Goal: Task Accomplishment & Management: Manage account settings

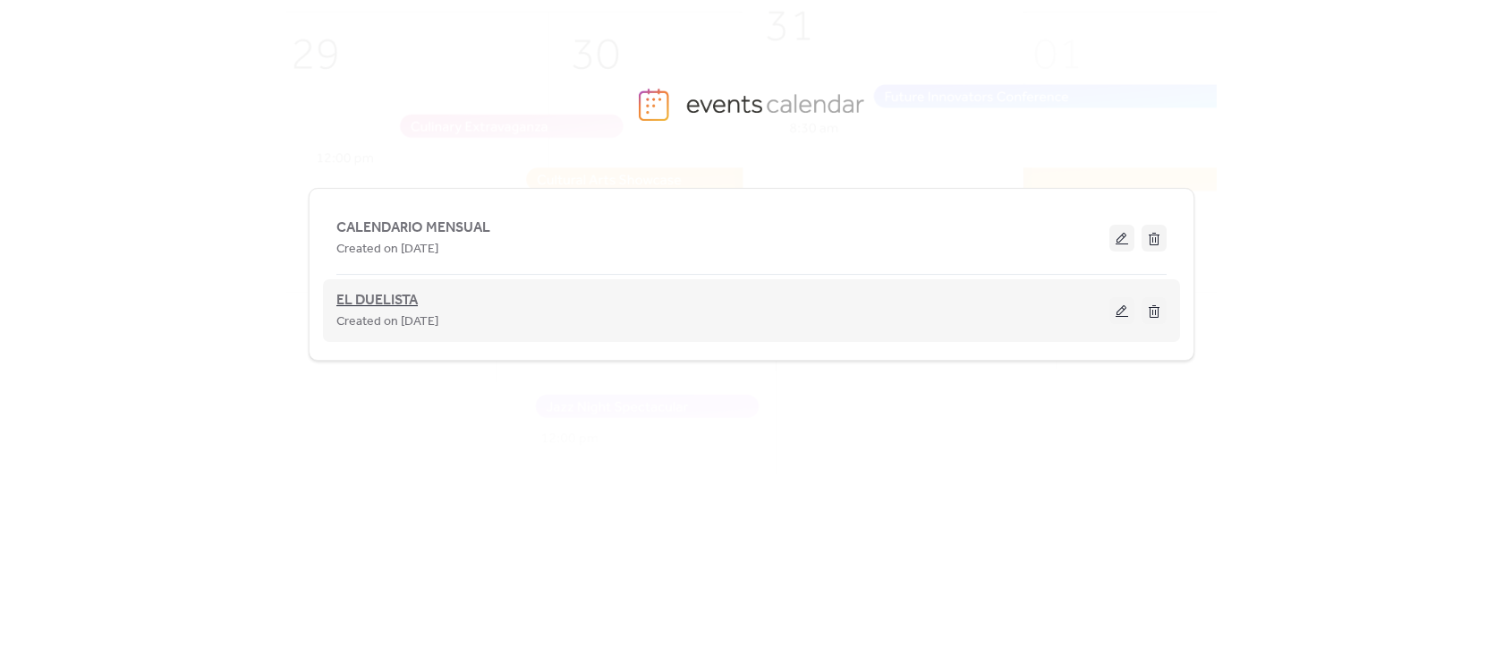
click at [384, 302] on span "EL DUELISTA" at bounding box center [376, 300] width 81 height 21
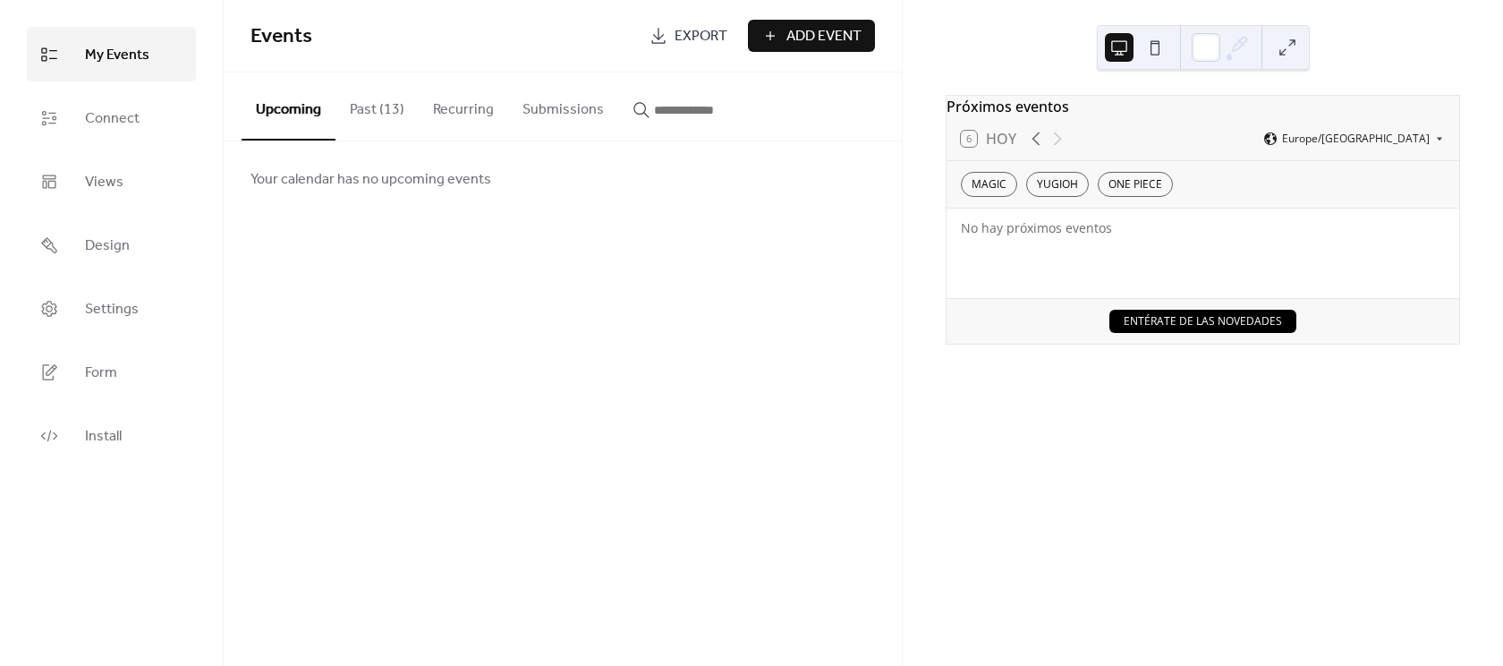
click at [363, 98] on button "Past (13)" at bounding box center [377, 105] width 83 height 66
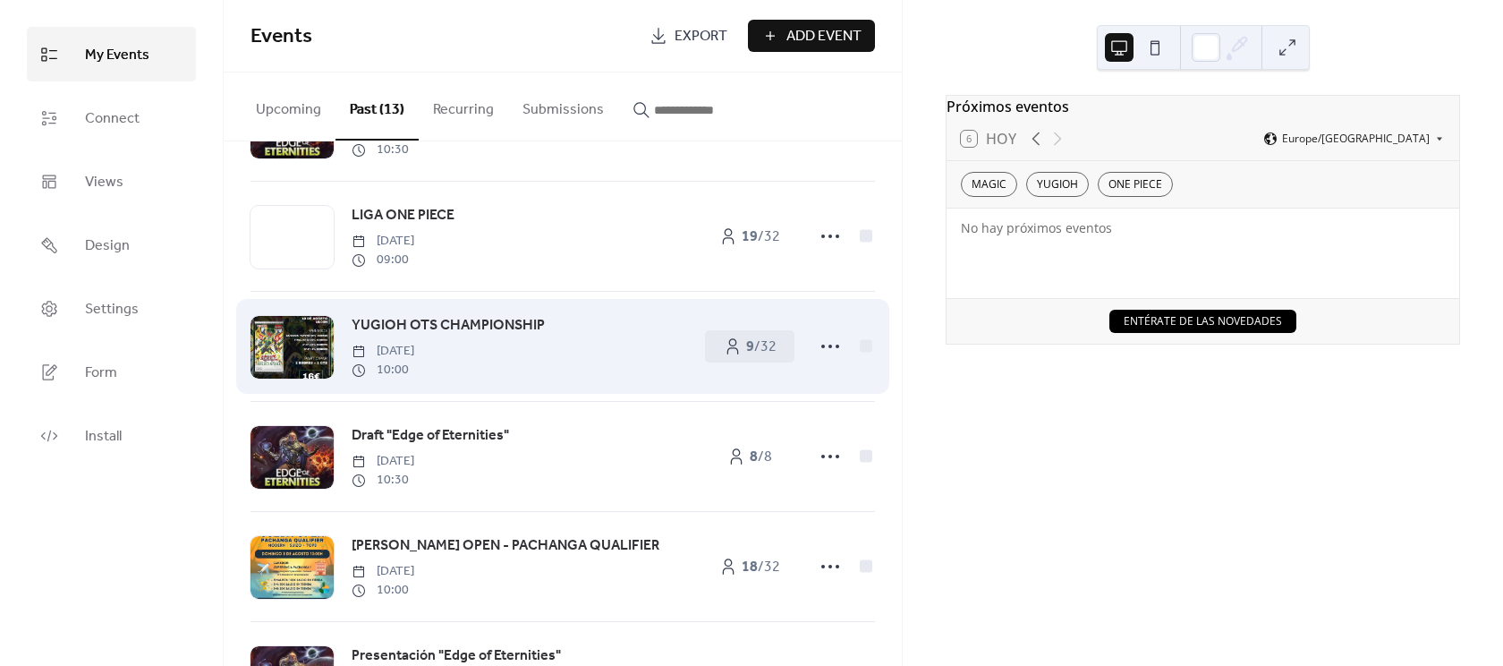
scroll to position [548, 0]
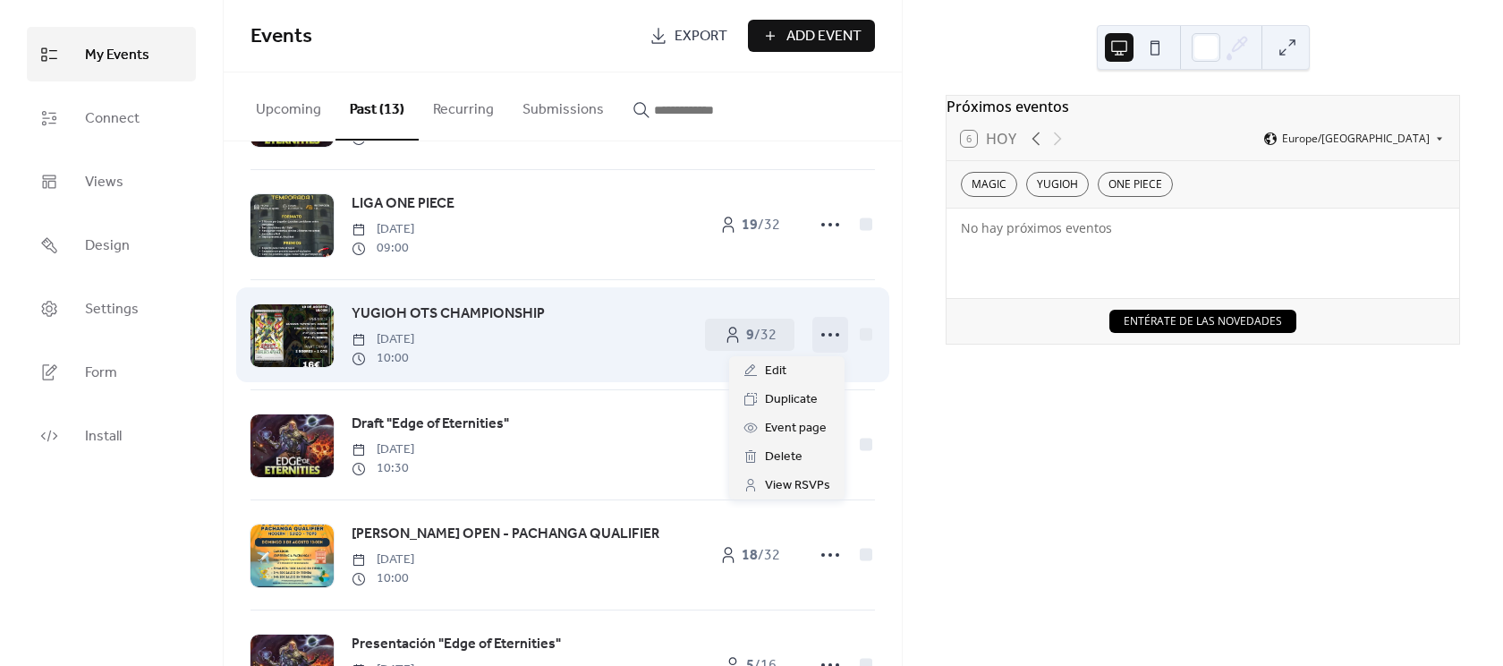
click at [816, 339] on icon at bounding box center [830, 334] width 29 height 29
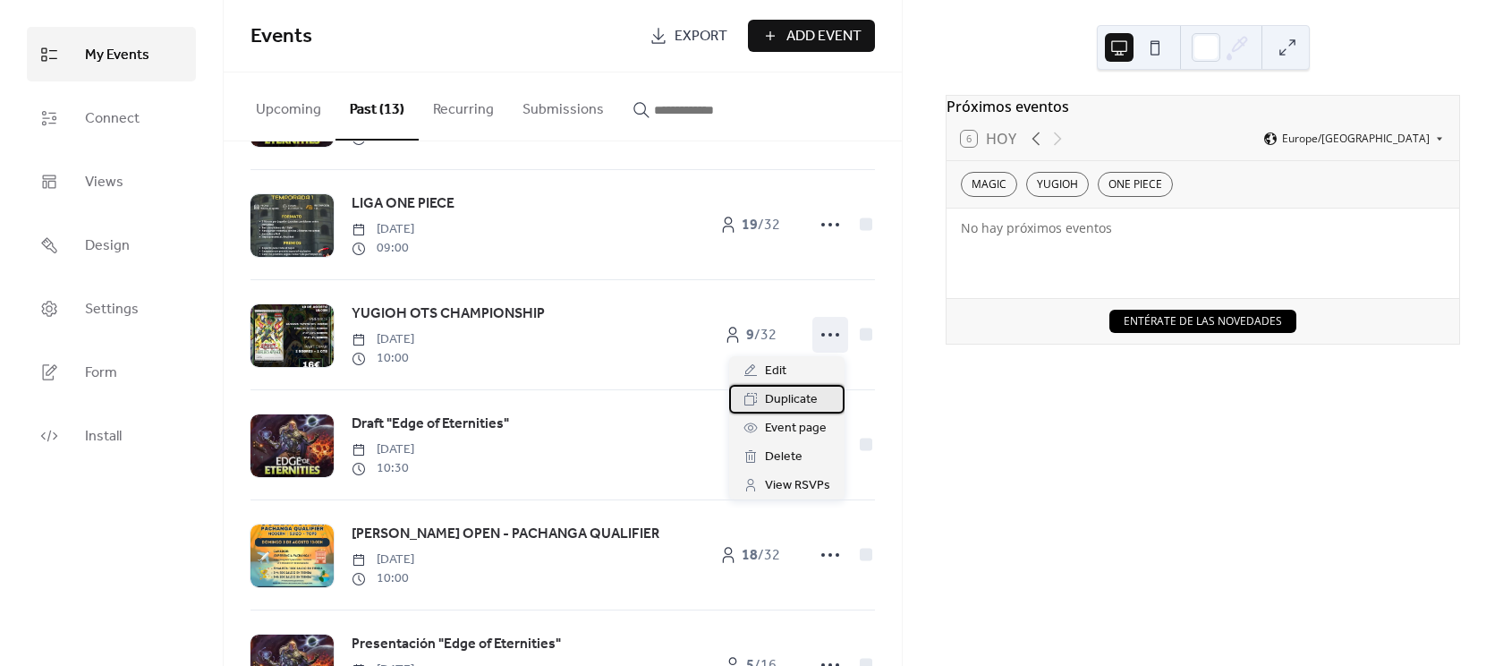
click at [808, 405] on span "Duplicate" at bounding box center [791, 399] width 53 height 21
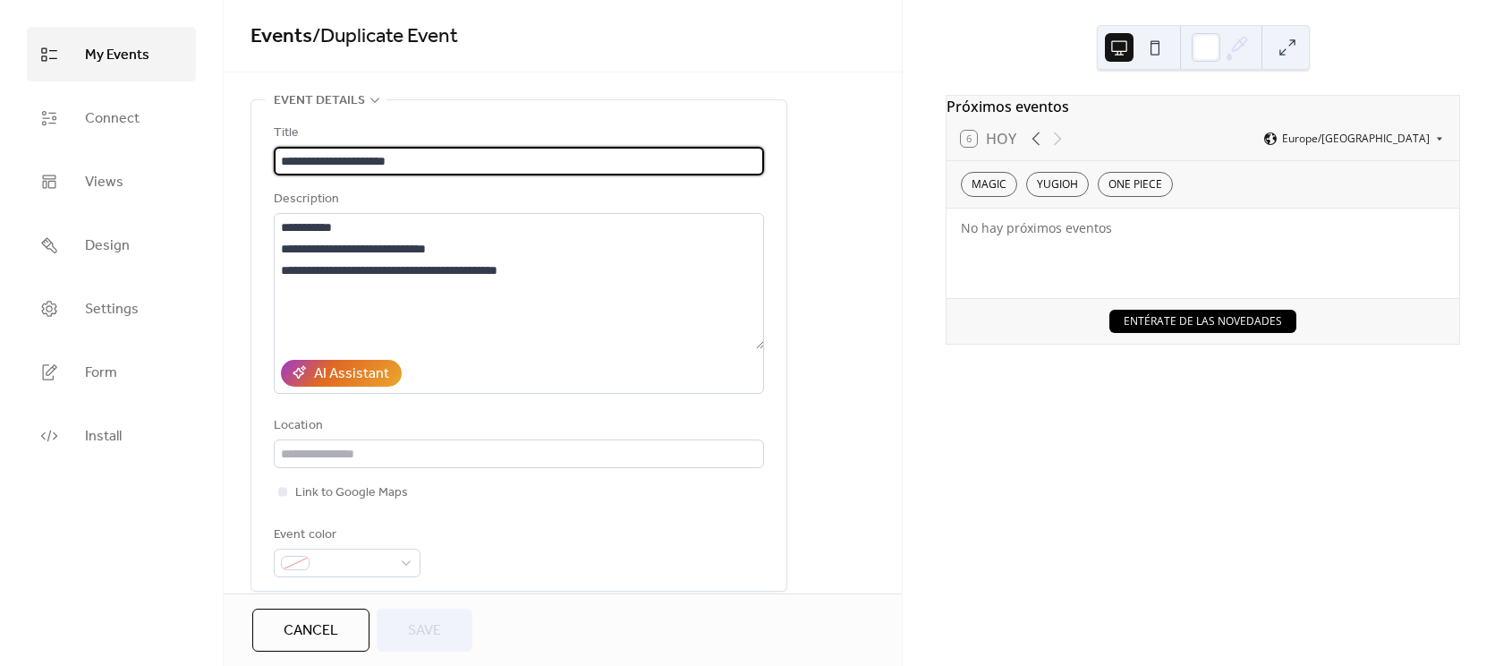
drag, startPoint x: 470, startPoint y: 160, endPoint x: 332, endPoint y: 157, distance: 137.8
click at [332, 157] on input "**********" at bounding box center [519, 161] width 490 height 29
paste input "**********"
type input "**********"
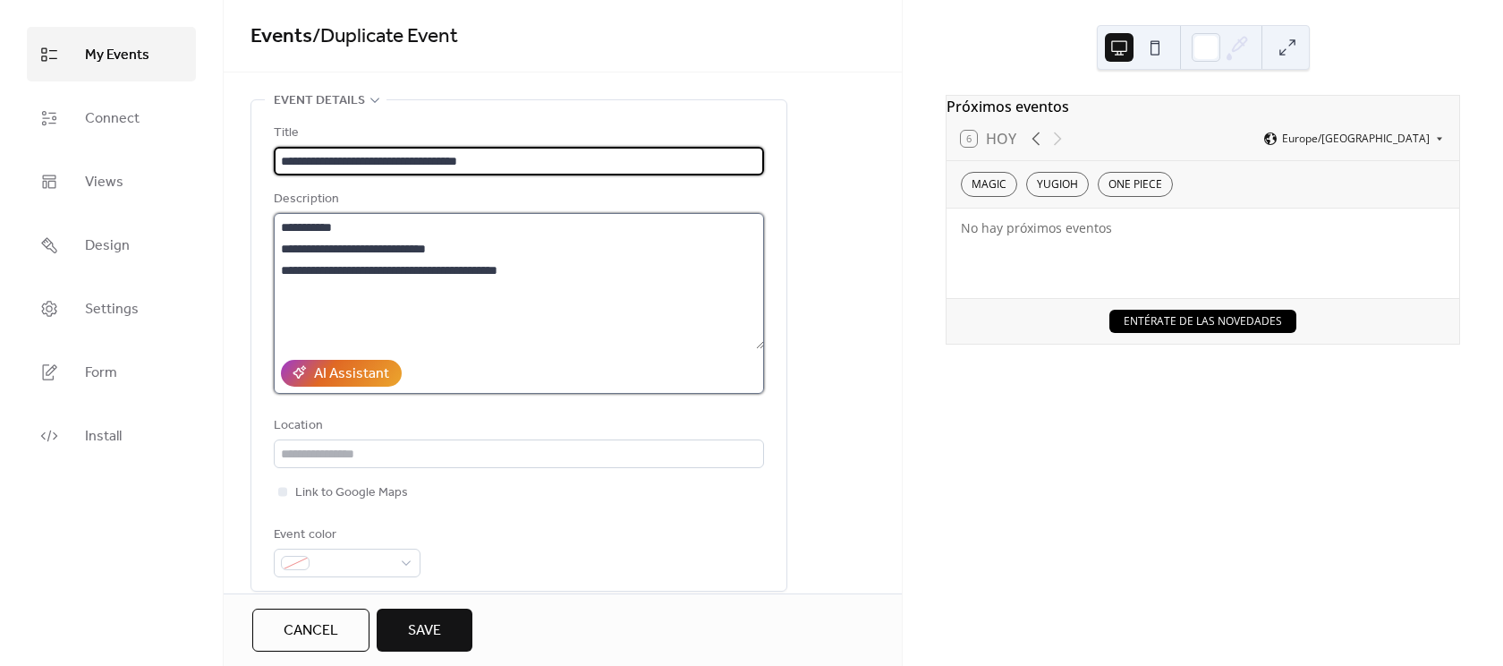
click at [285, 225] on textarea "**********" at bounding box center [519, 281] width 490 height 136
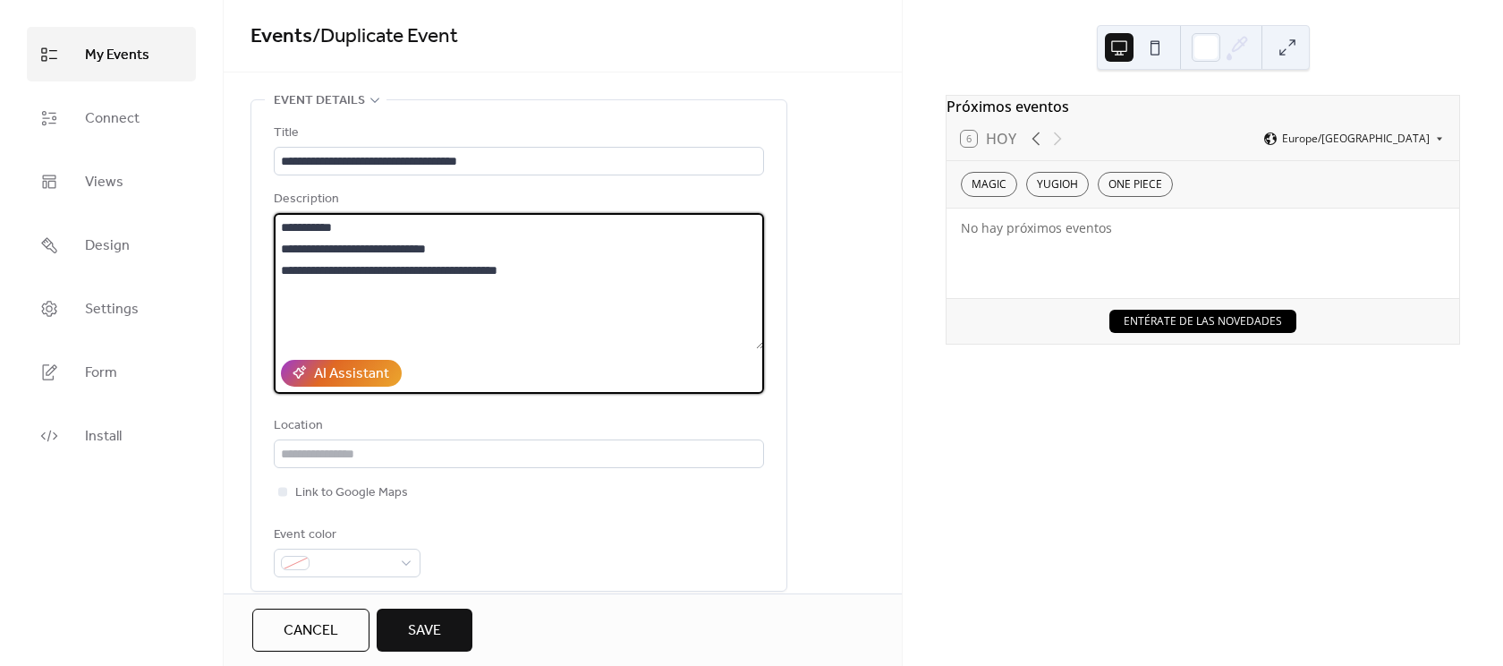
click at [284, 229] on textarea "**********" at bounding box center [519, 281] width 490 height 136
drag, startPoint x: 323, startPoint y: 226, endPoint x: 248, endPoint y: 222, distance: 75.3
click at [248, 222] on div "**********" at bounding box center [563, 675] width 678 height 1153
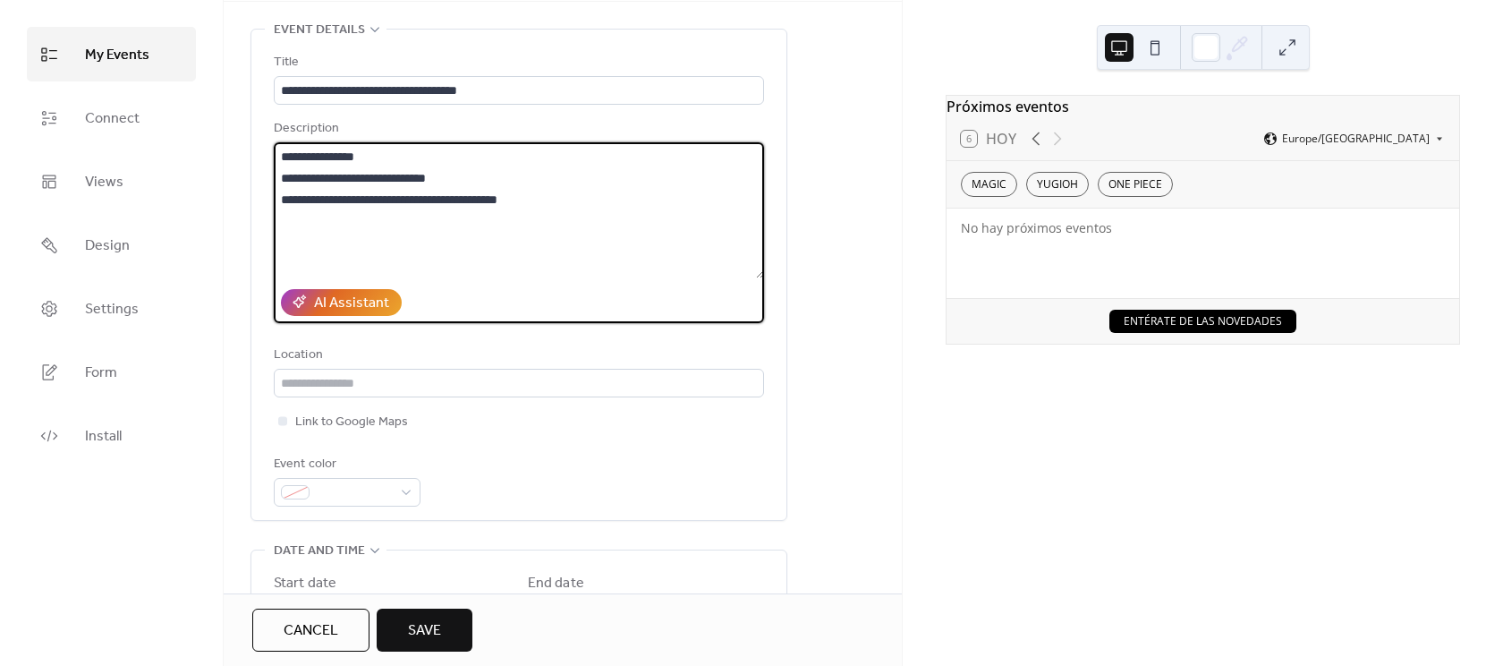
scroll to position [373, 0]
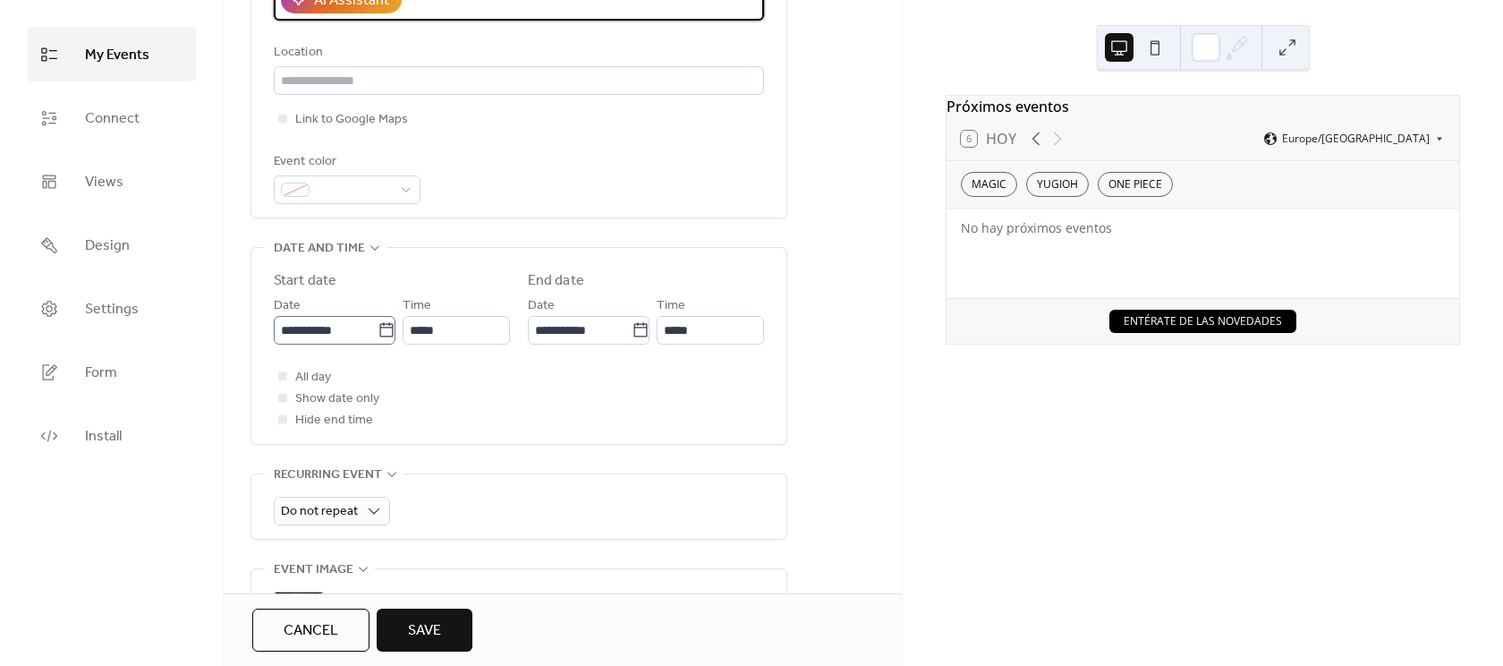
type textarea "**********"
click at [362, 338] on input "**********" at bounding box center [326, 330] width 104 height 29
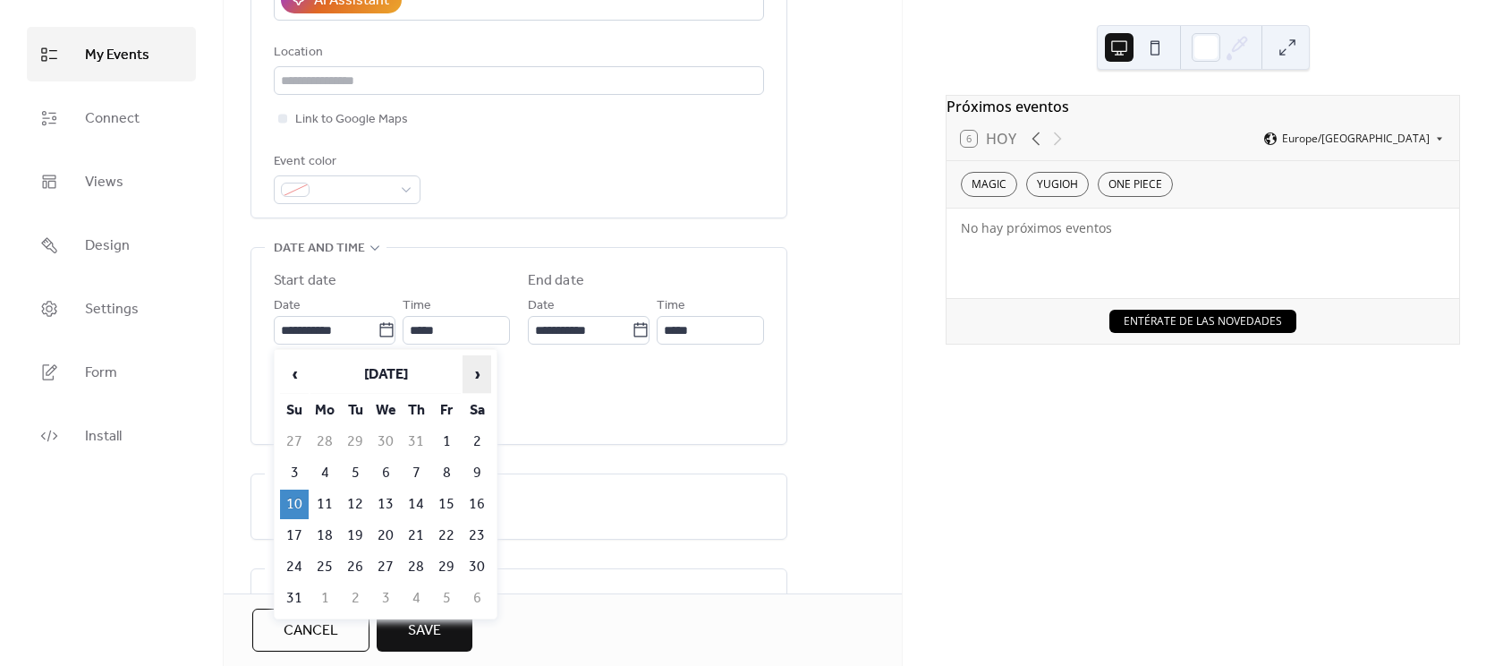
click at [480, 374] on span "›" at bounding box center [476, 374] width 27 height 36
click at [446, 502] on td "17" at bounding box center [446, 504] width 29 height 30
type input "**********"
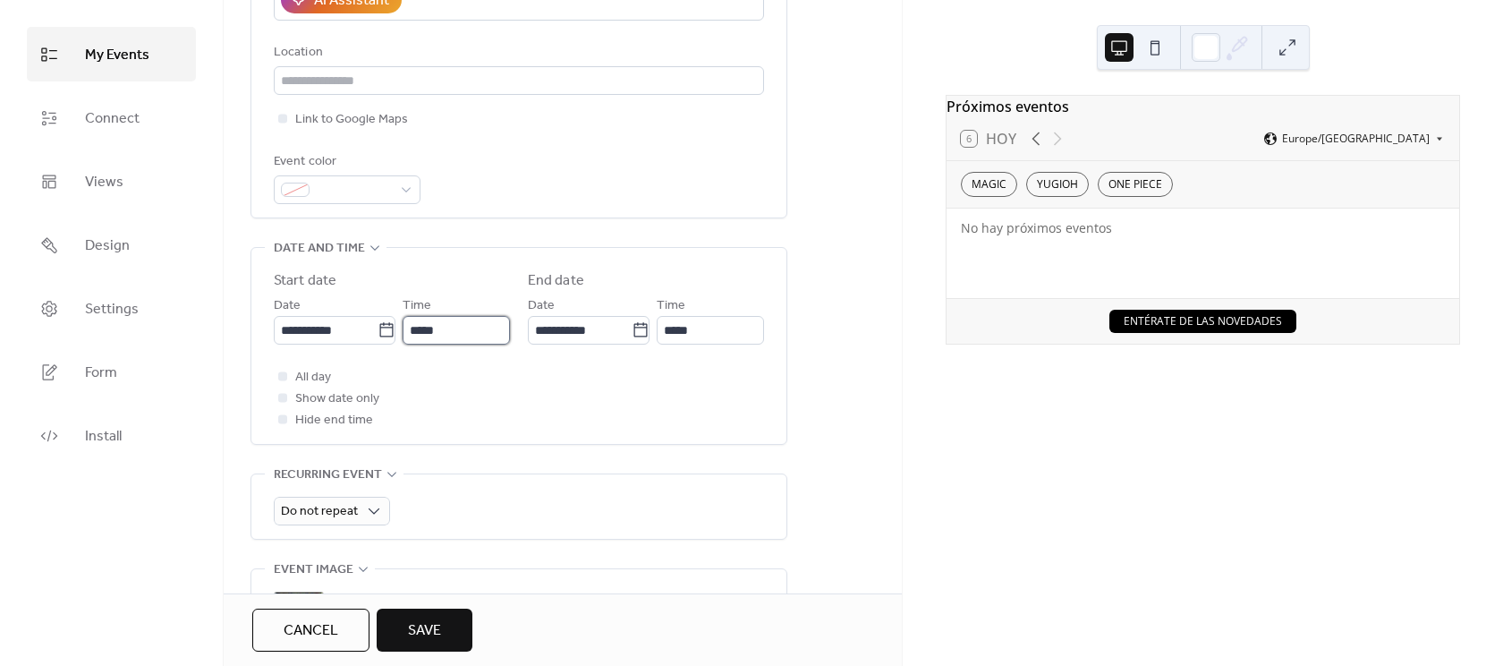
click at [451, 336] on input "*****" at bounding box center [456, 330] width 107 height 29
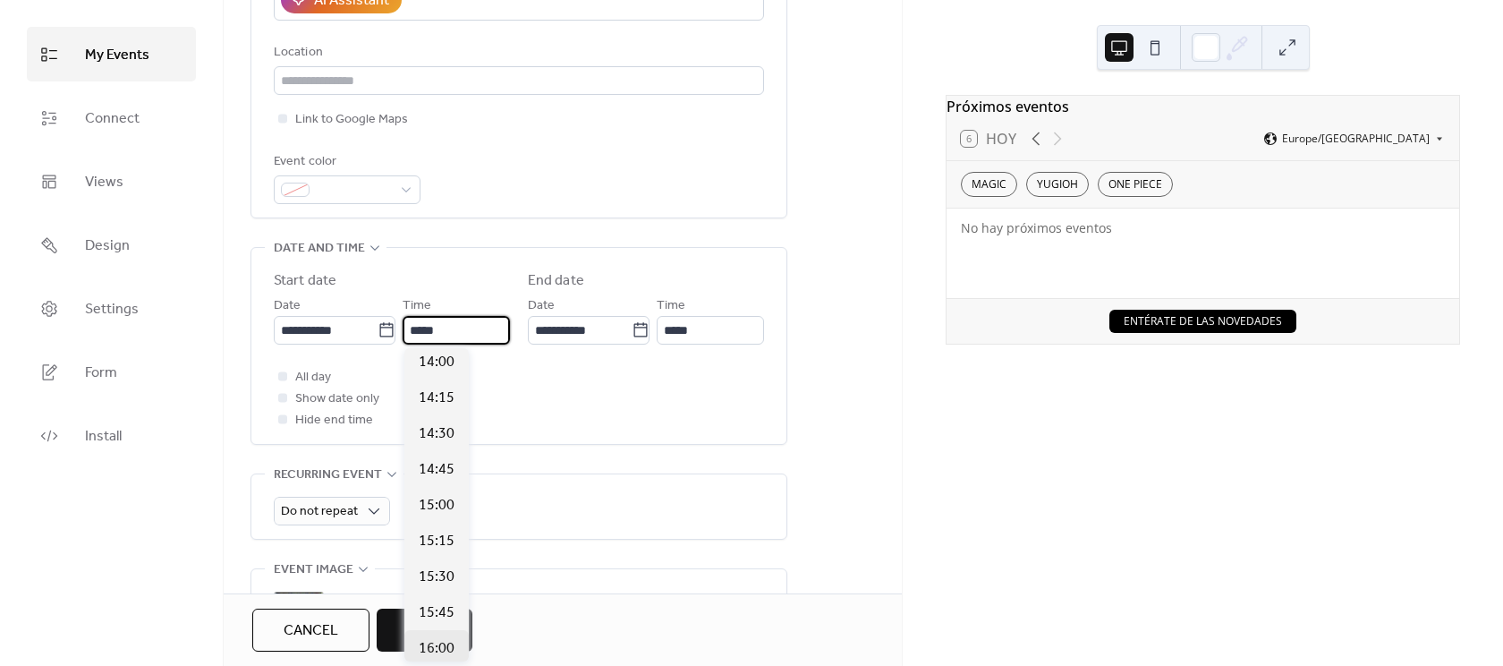
scroll to position [2274, 0]
click at [441, 455] on span "16:30" at bounding box center [437, 454] width 36 height 21
type input "*****"
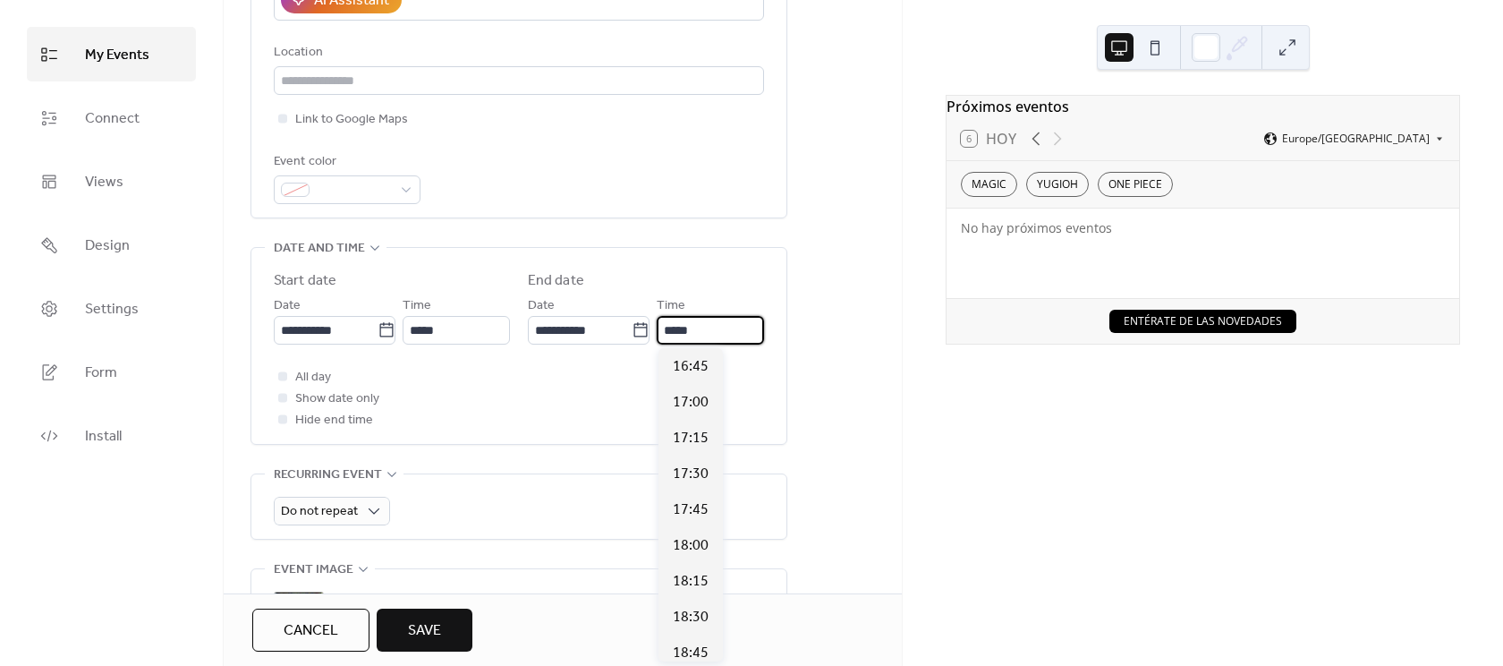
click at [679, 334] on input "*****" at bounding box center [710, 330] width 107 height 29
click at [706, 506] on span "21:30" at bounding box center [691, 509] width 36 height 21
type input "*****"
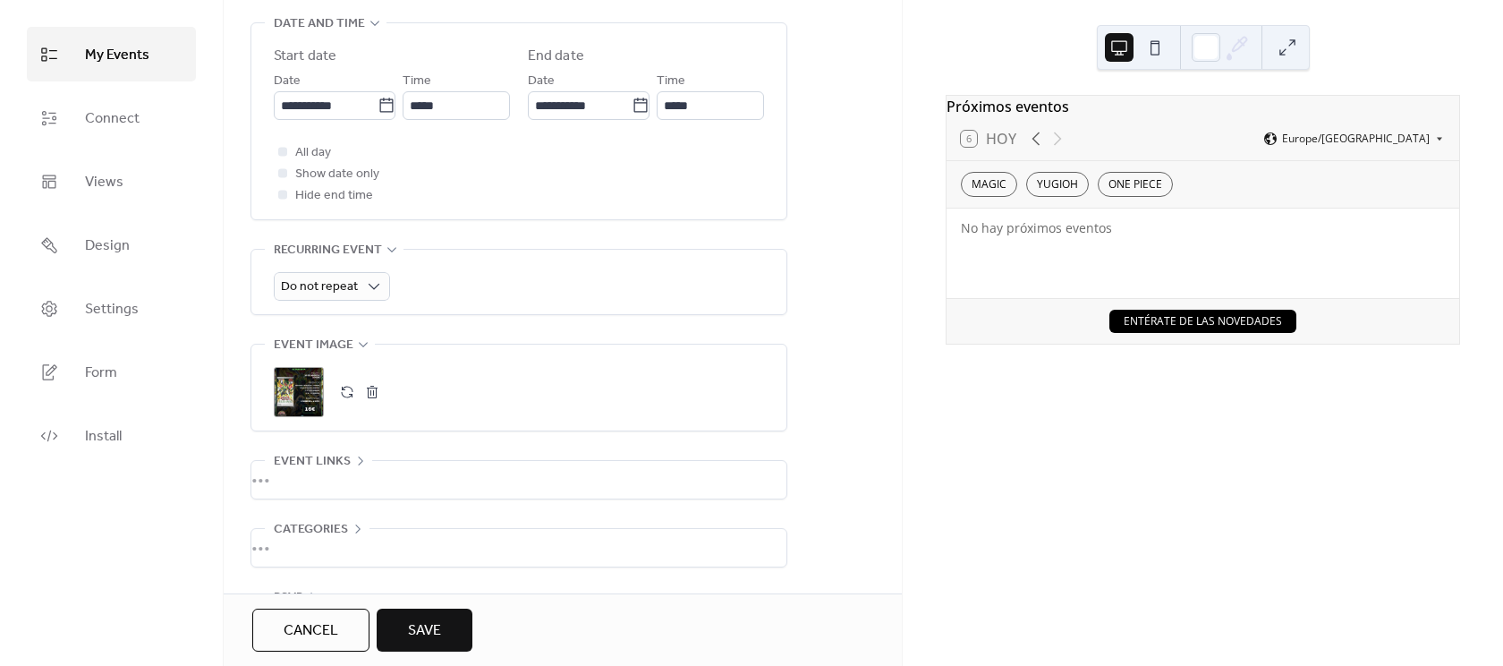
scroll to position [659, 0]
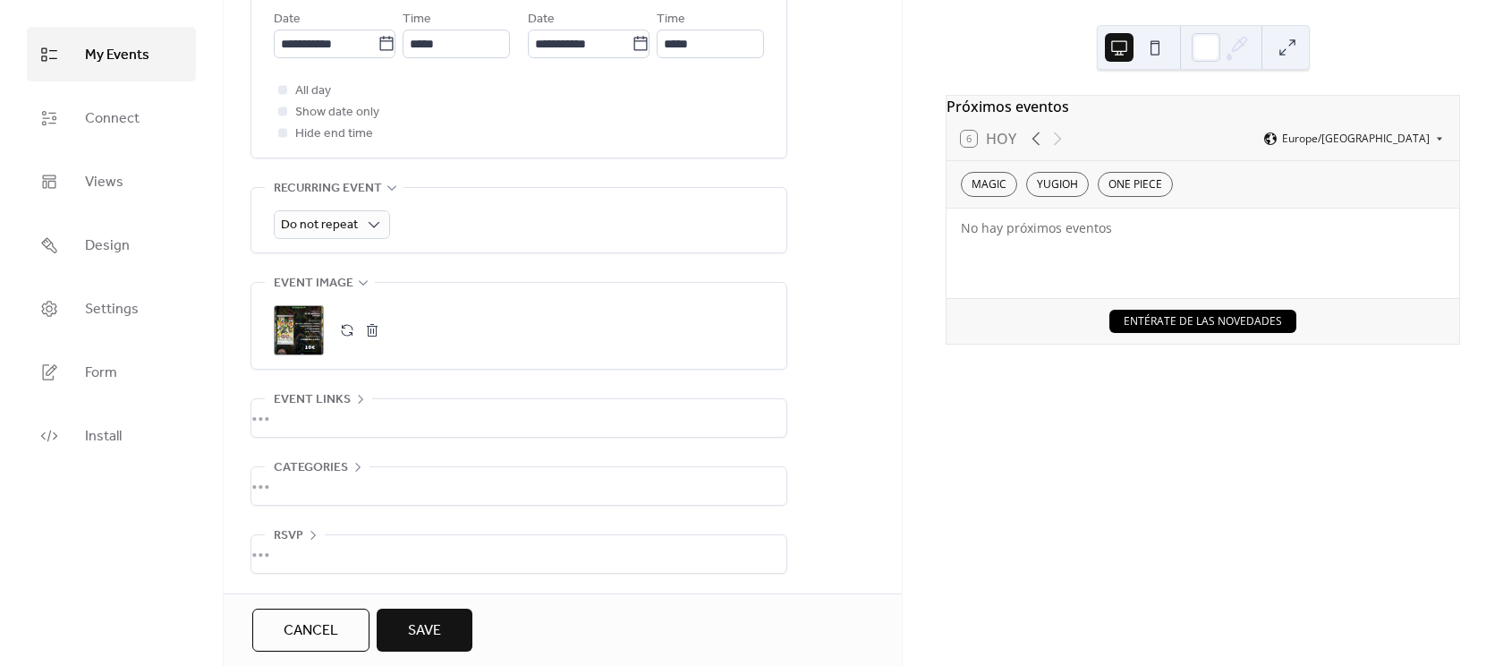
click at [292, 327] on div ";" at bounding box center [299, 330] width 50 height 50
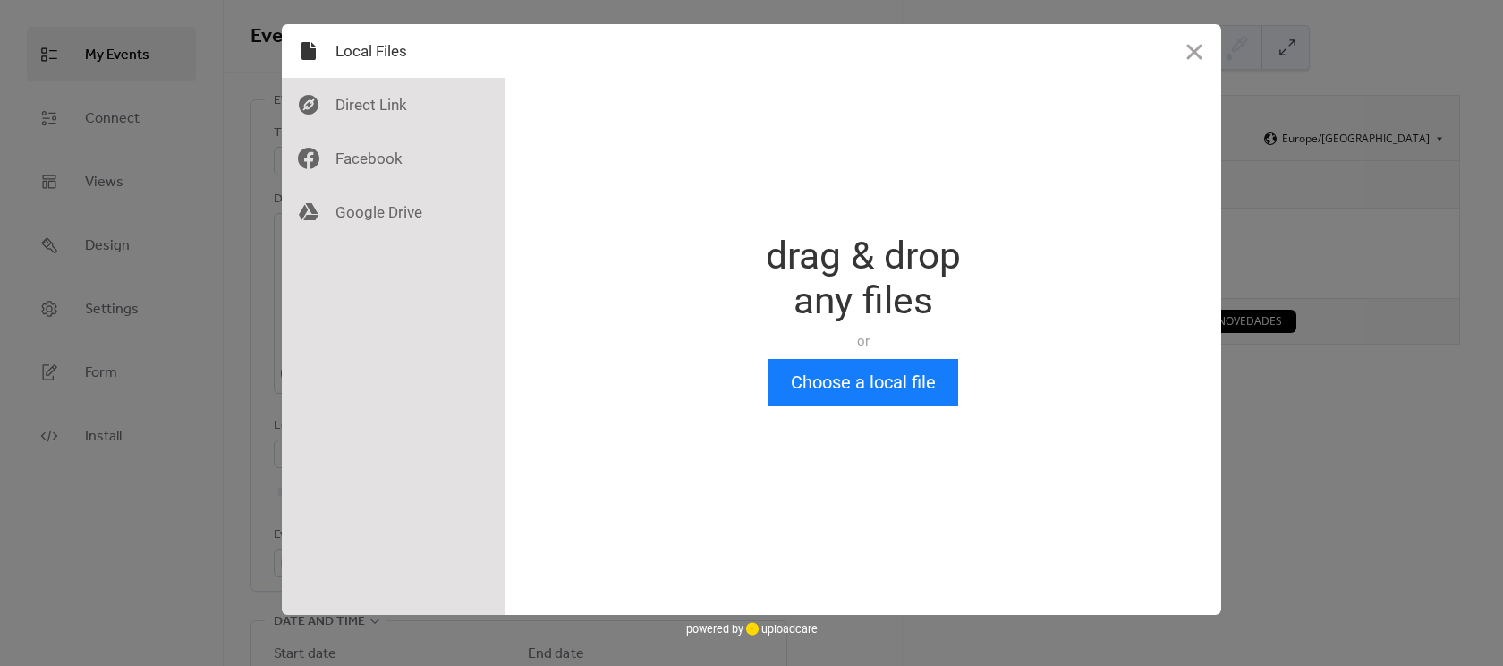
scroll to position [0, 0]
click at [1188, 49] on button "Close" at bounding box center [1195, 51] width 54 height 54
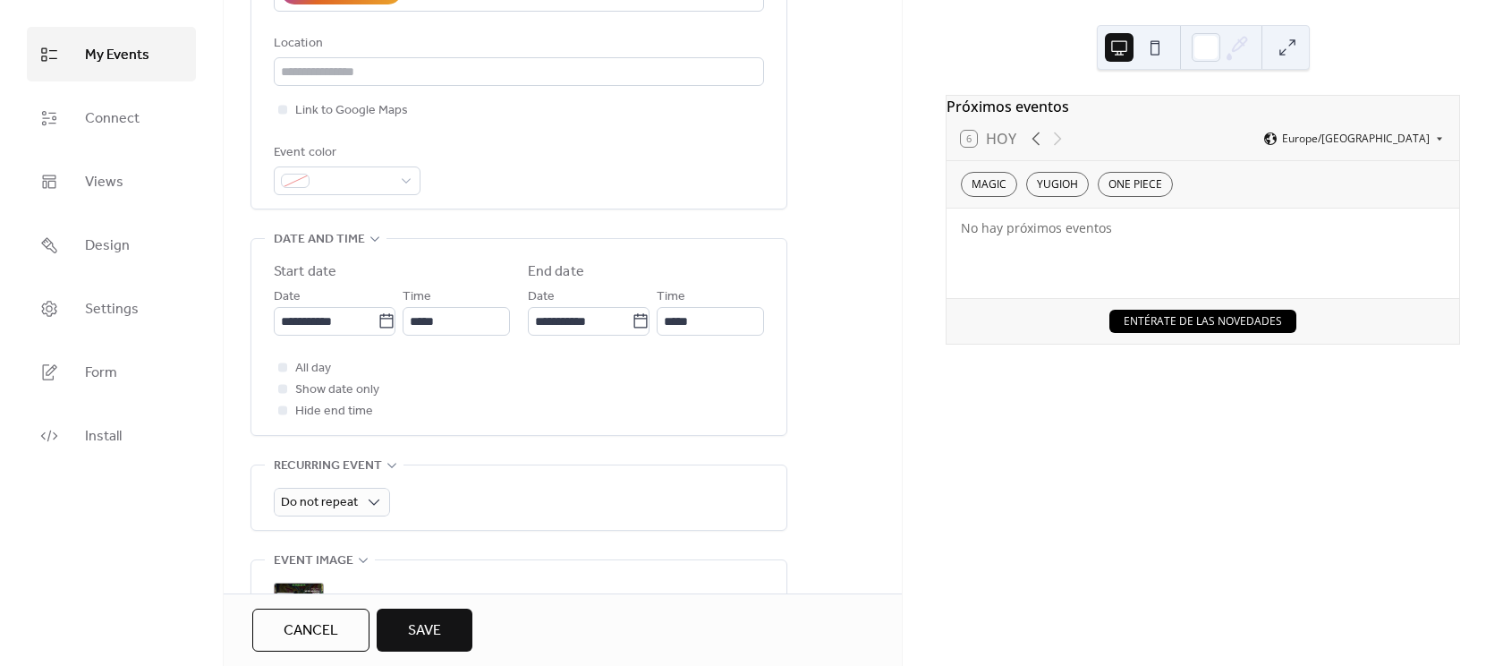
scroll to position [659, 0]
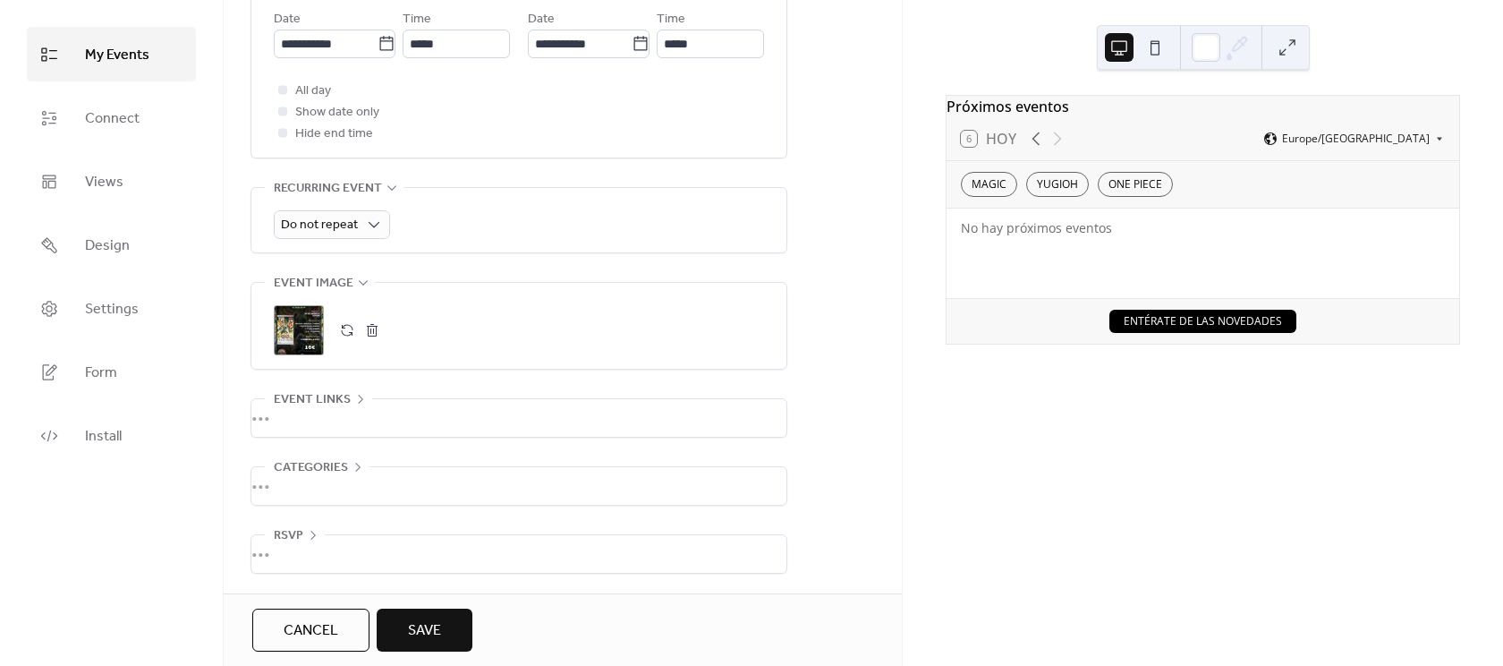
click at [353, 550] on div "•••" at bounding box center [518, 554] width 535 height 38
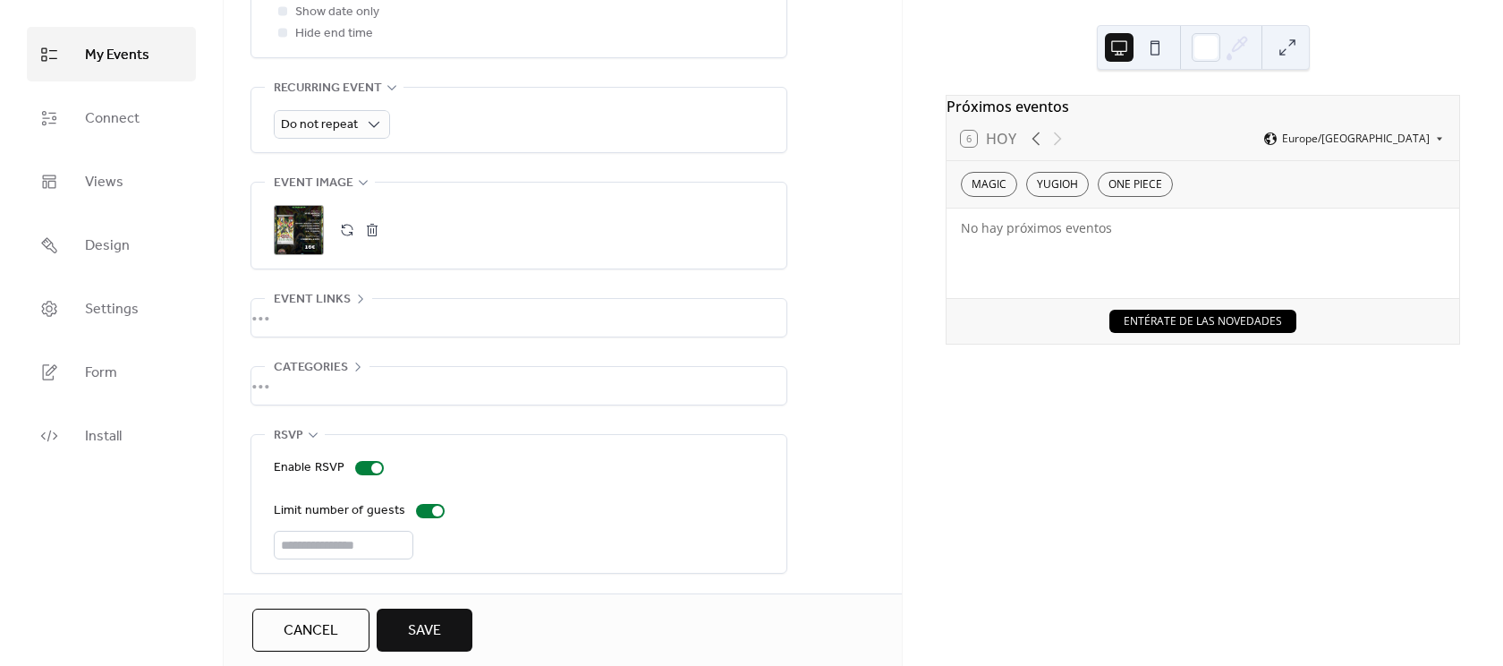
click at [450, 381] on div "•••" at bounding box center [518, 386] width 535 height 38
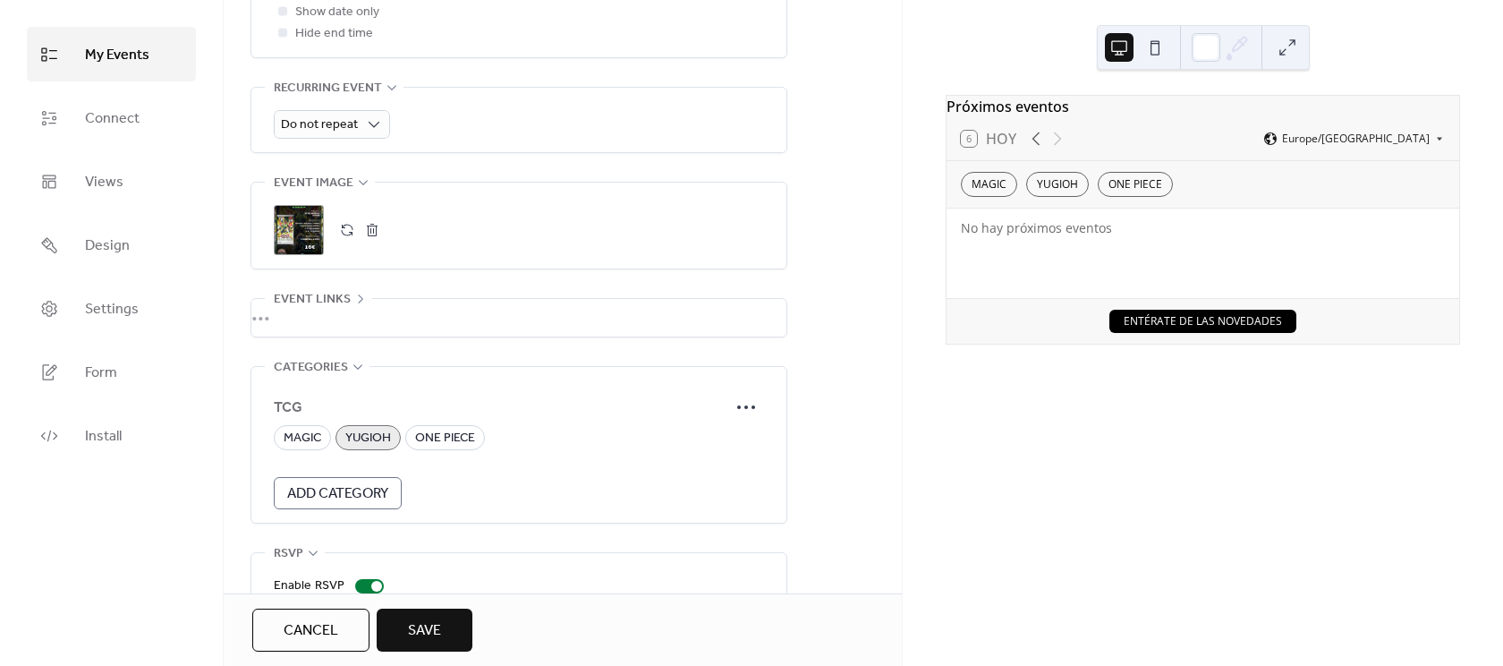
scroll to position [878, 0]
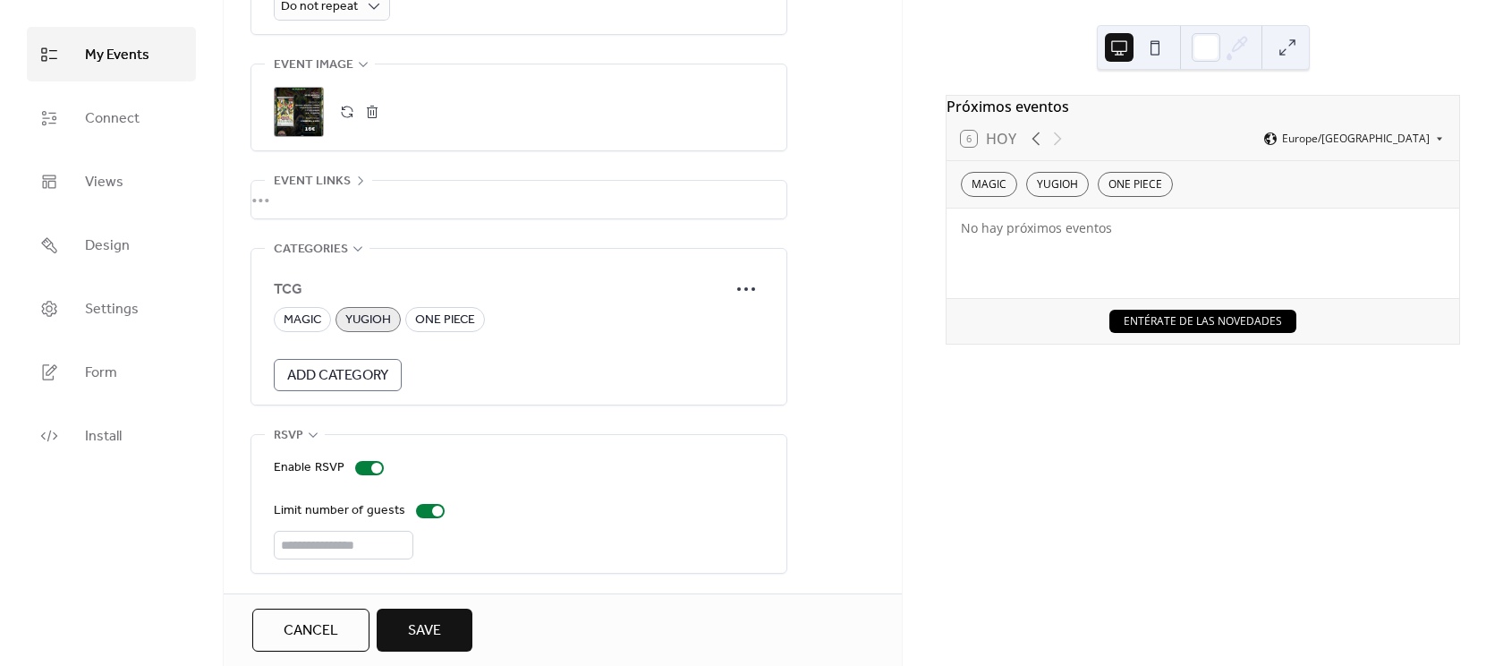
click at [475, 208] on div "•••" at bounding box center [518, 200] width 535 height 38
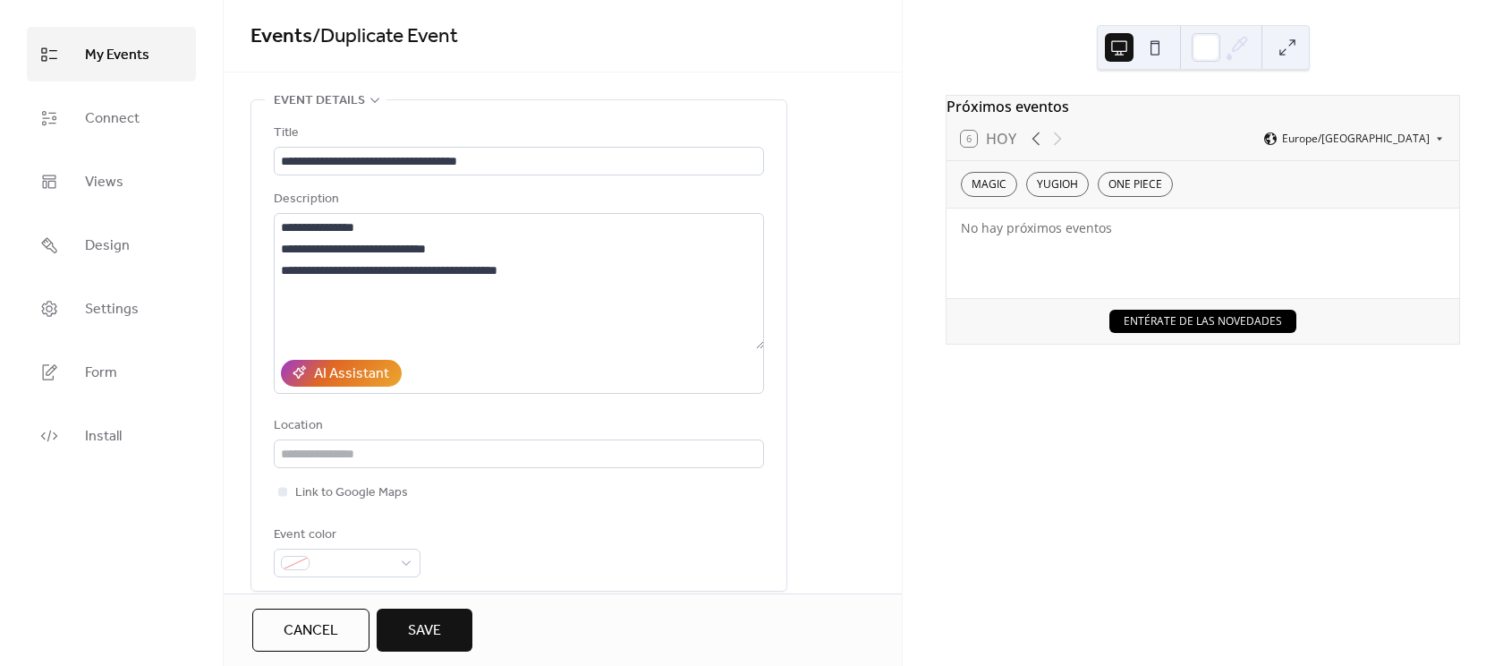
scroll to position [164, 0]
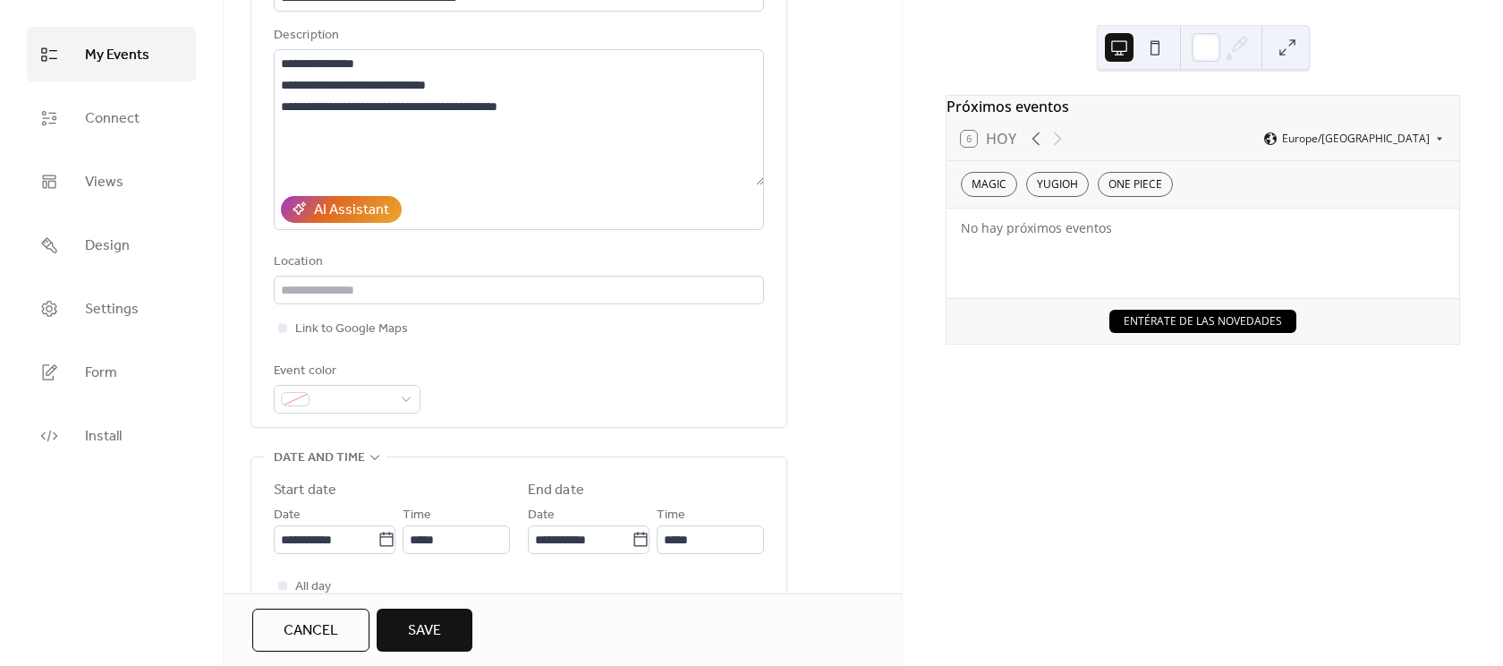
click at [443, 621] on button "Save" at bounding box center [425, 629] width 96 height 43
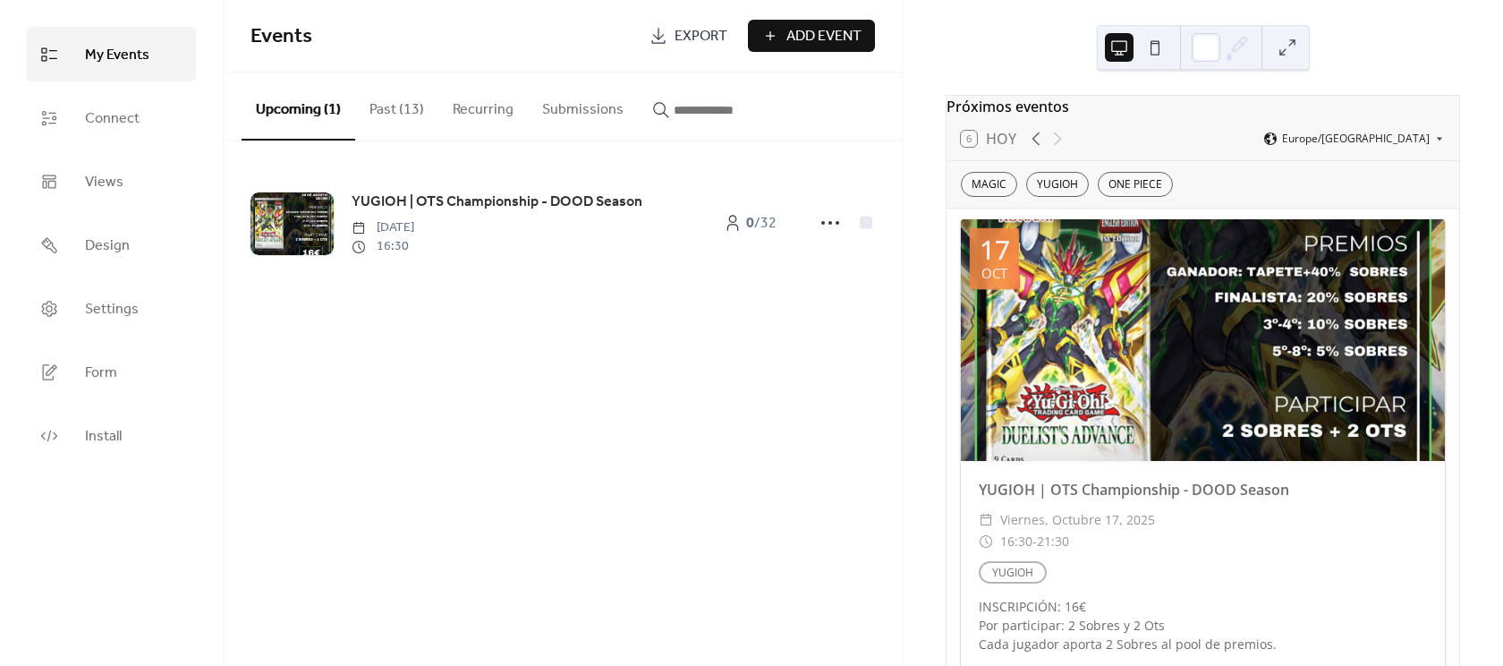
click at [1235, 346] on div at bounding box center [1203, 340] width 484 height 242
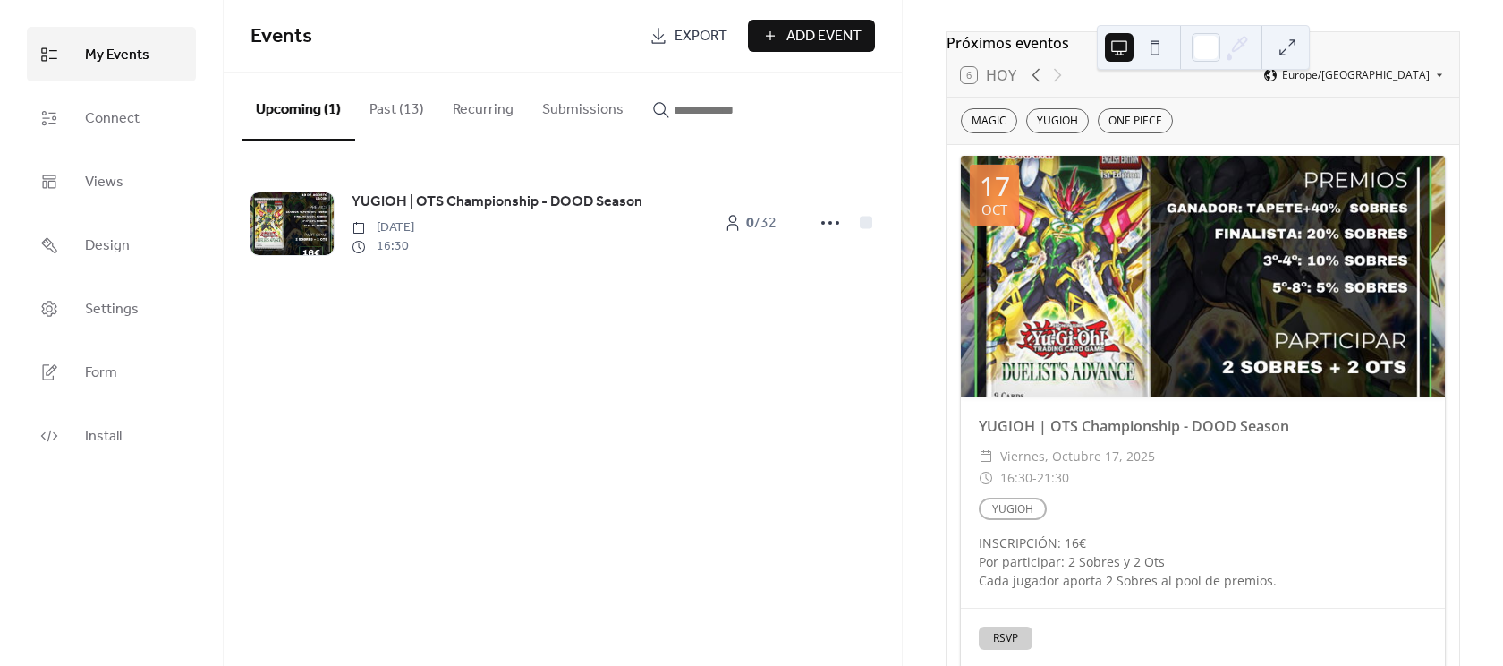
scroll to position [159, 0]
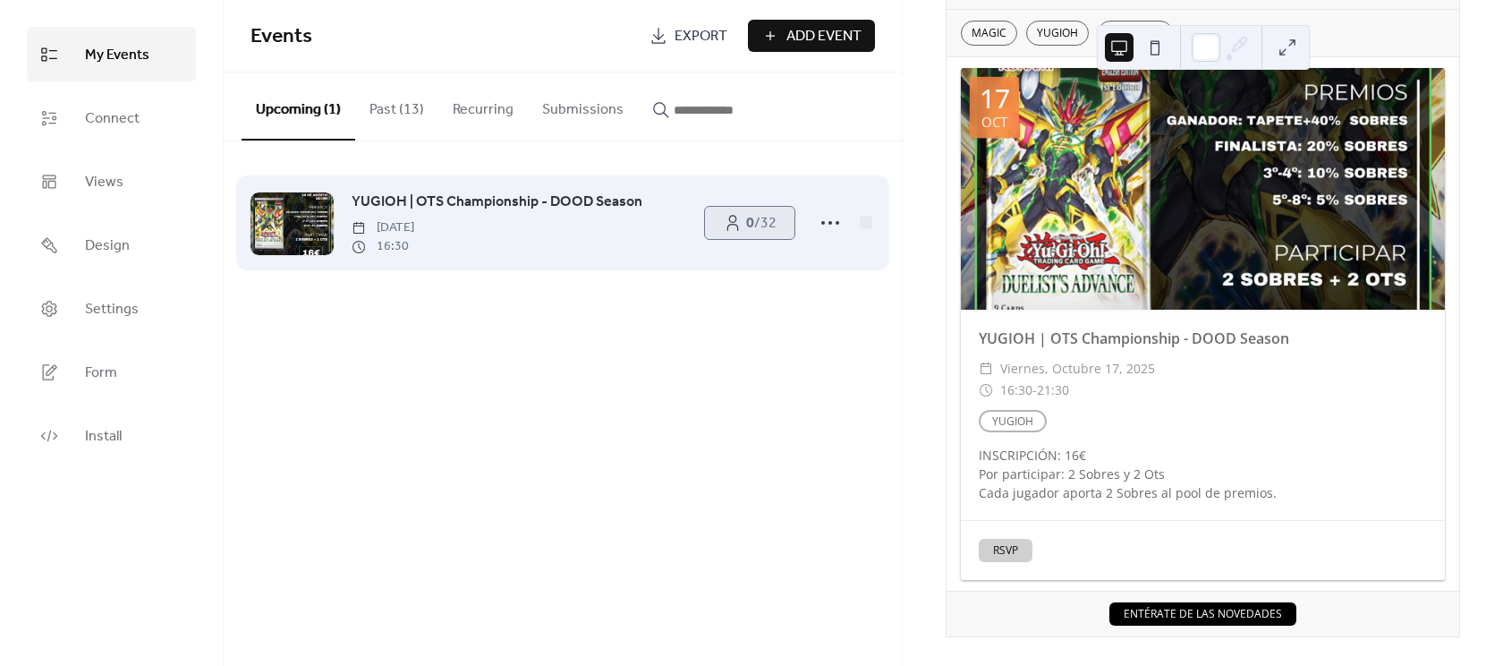
click at [746, 223] on b "0" at bounding box center [750, 223] width 8 height 28
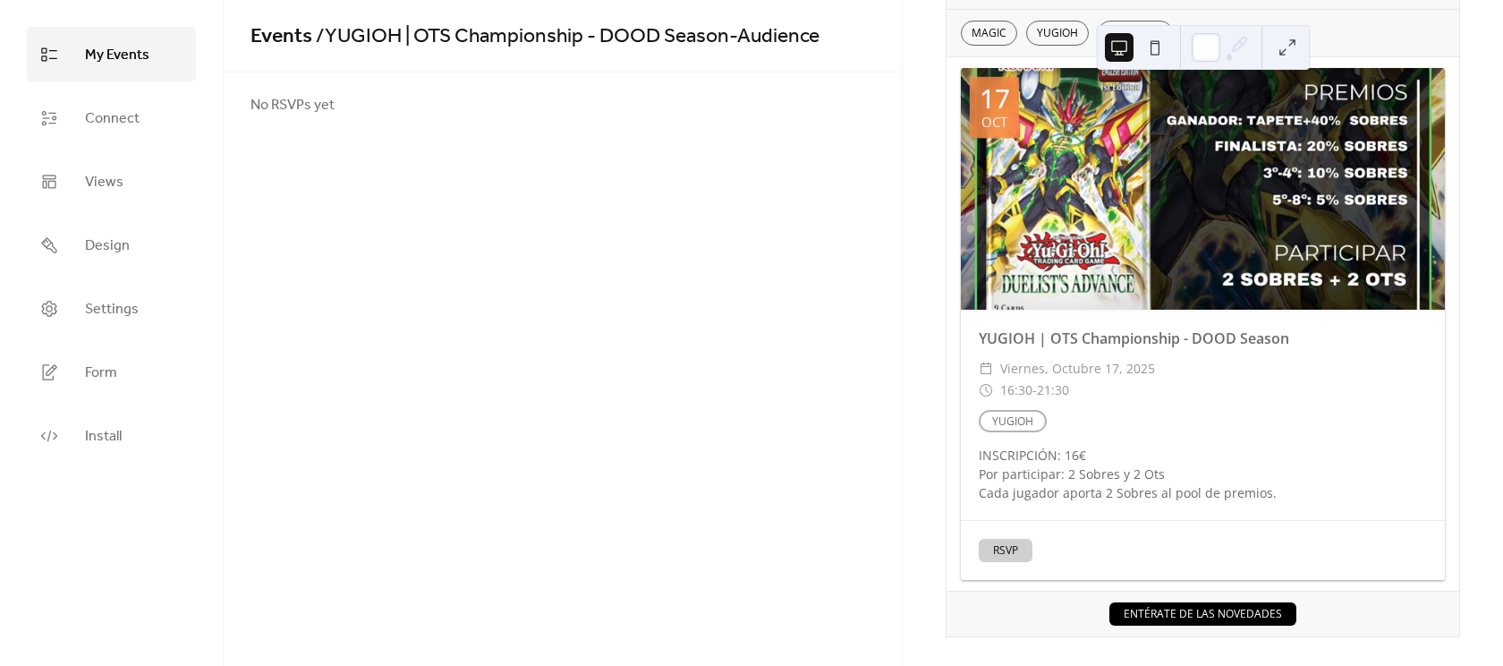
click at [124, 53] on span "My Events" at bounding box center [117, 55] width 64 height 28
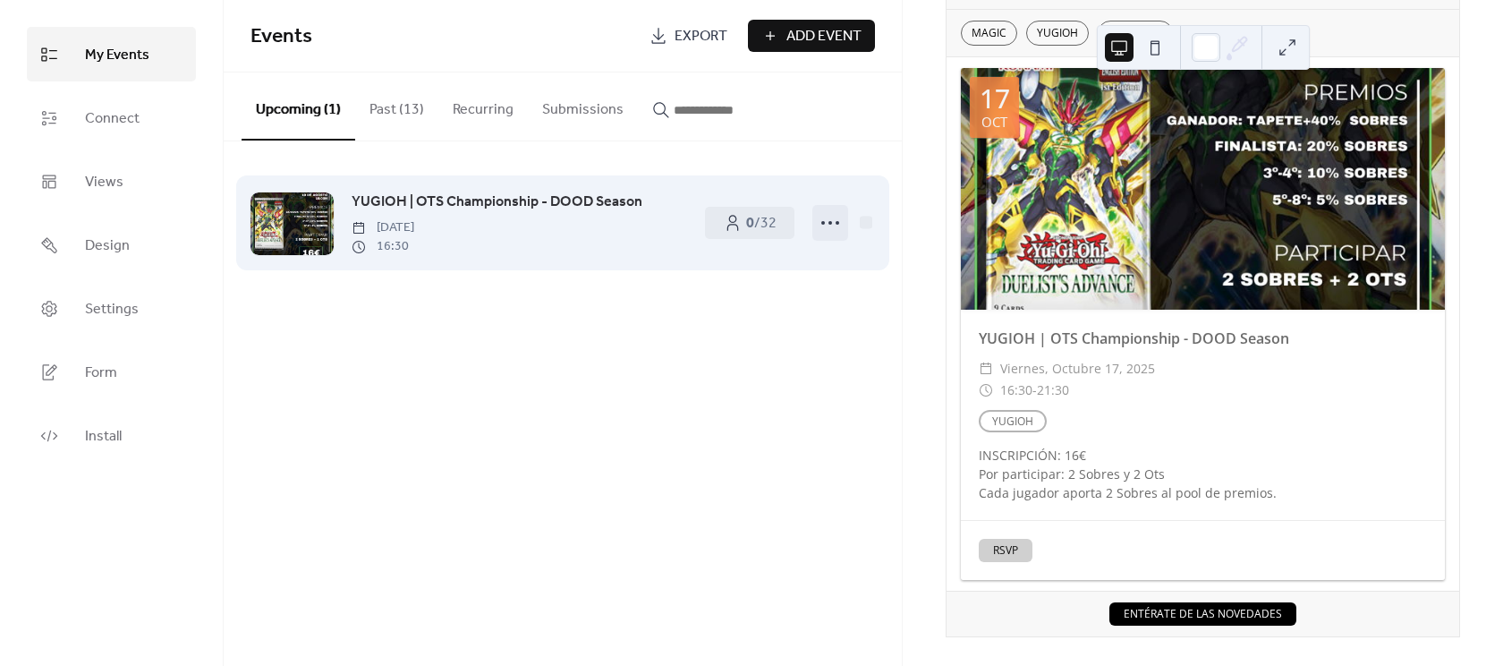
click at [833, 232] on icon at bounding box center [830, 222] width 29 height 29
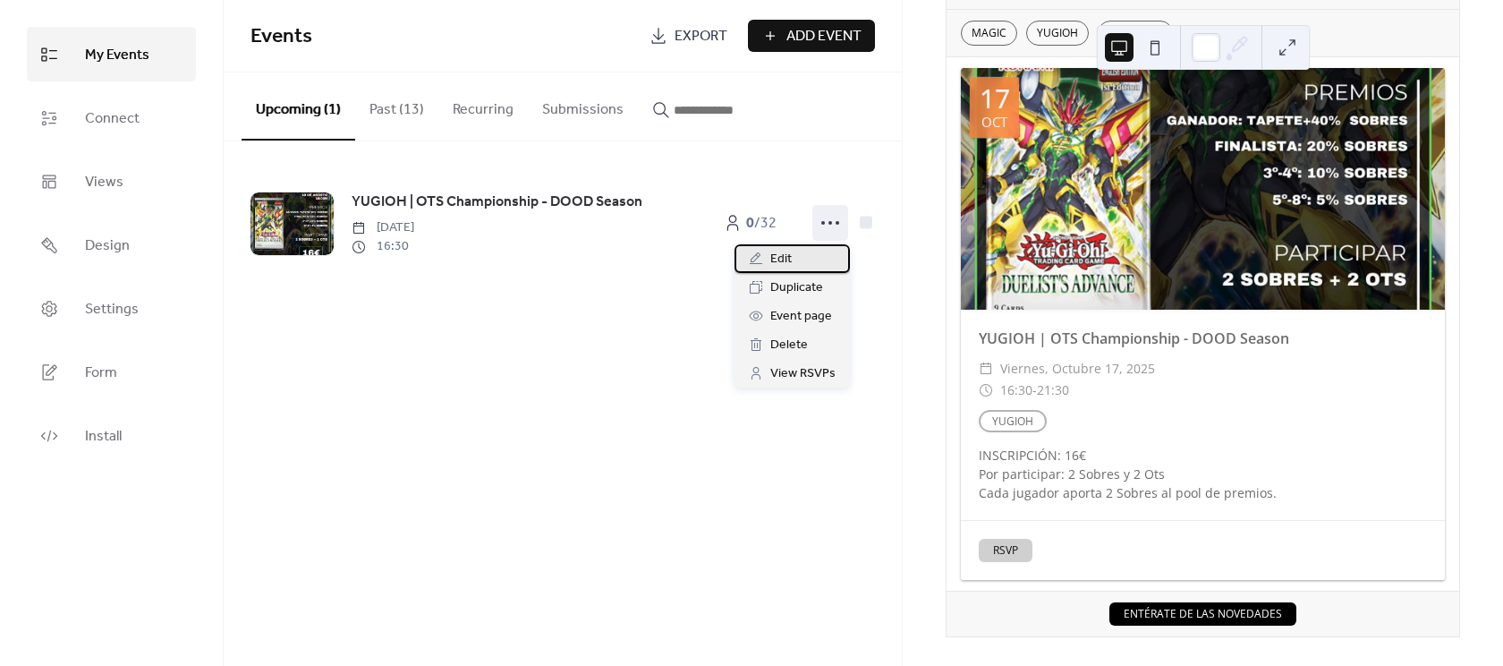
click at [796, 251] on div "Edit" at bounding box center [792, 258] width 115 height 29
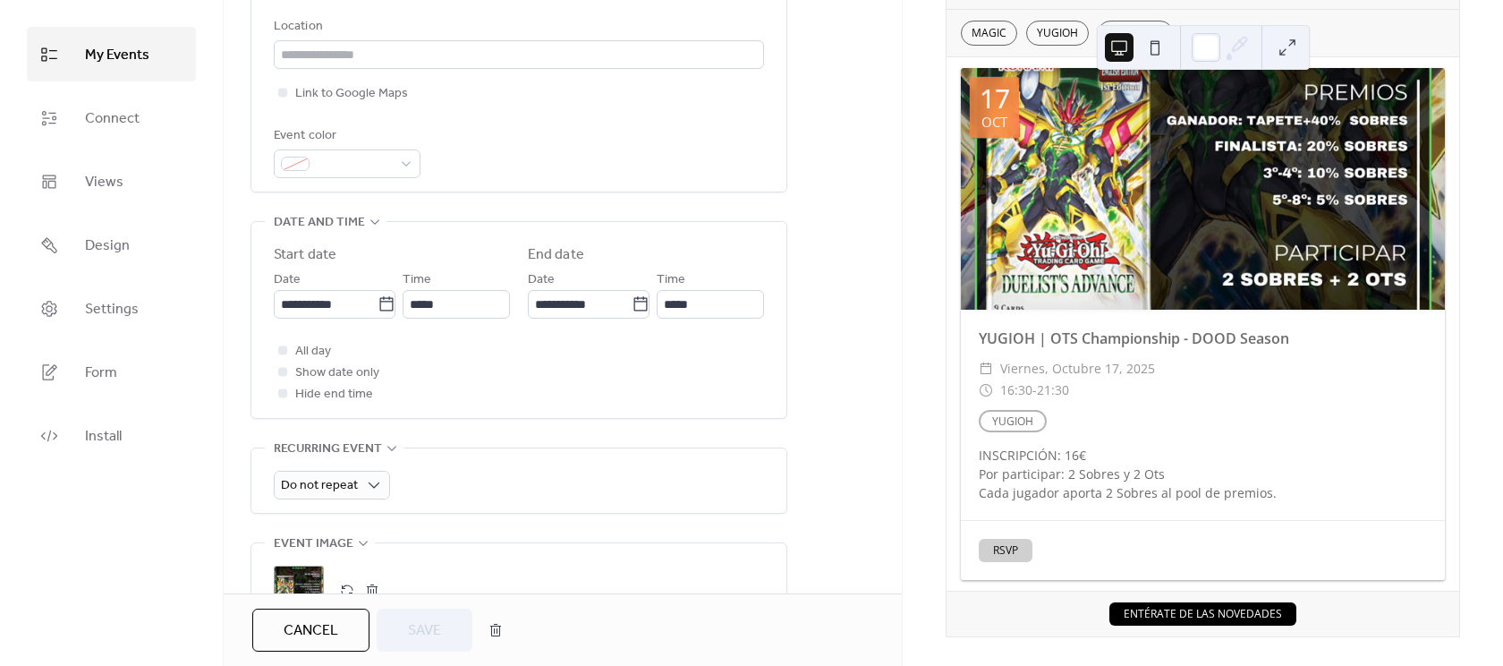
scroll to position [675, 0]
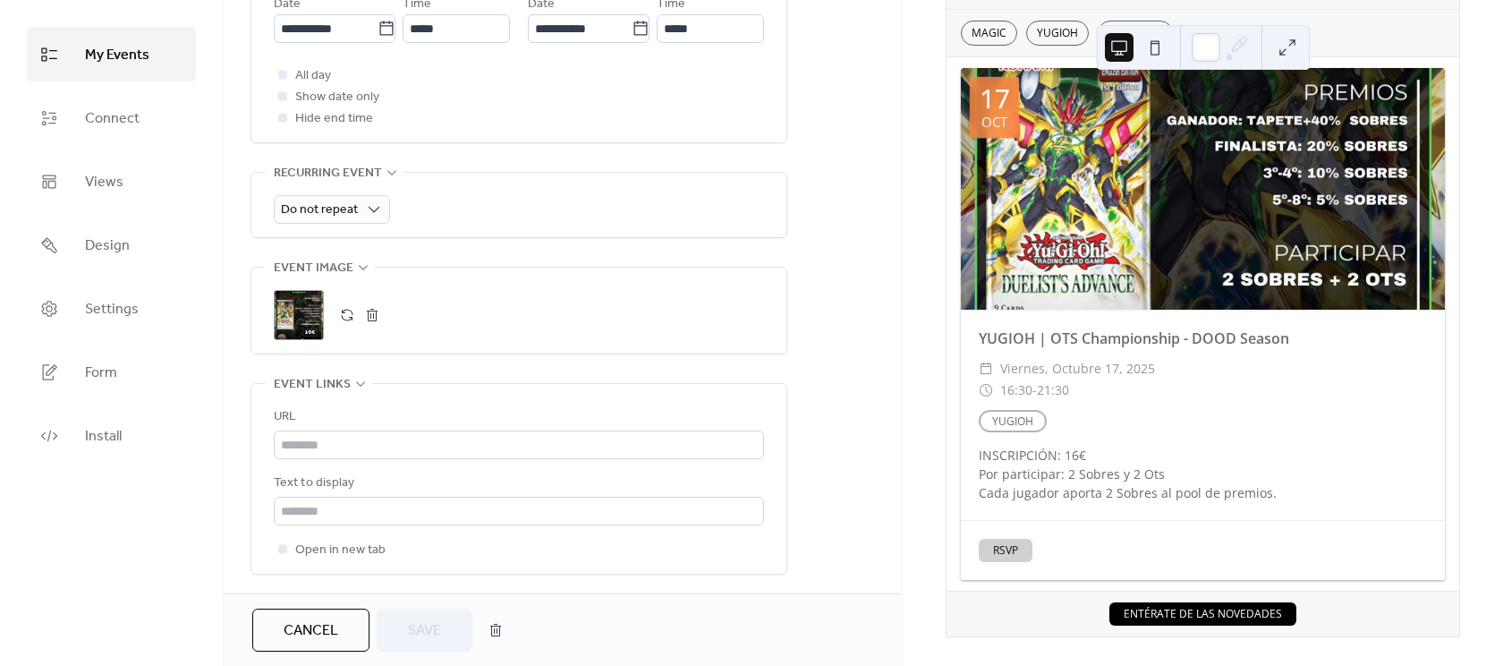
click at [302, 303] on div ";" at bounding box center [299, 315] width 50 height 50
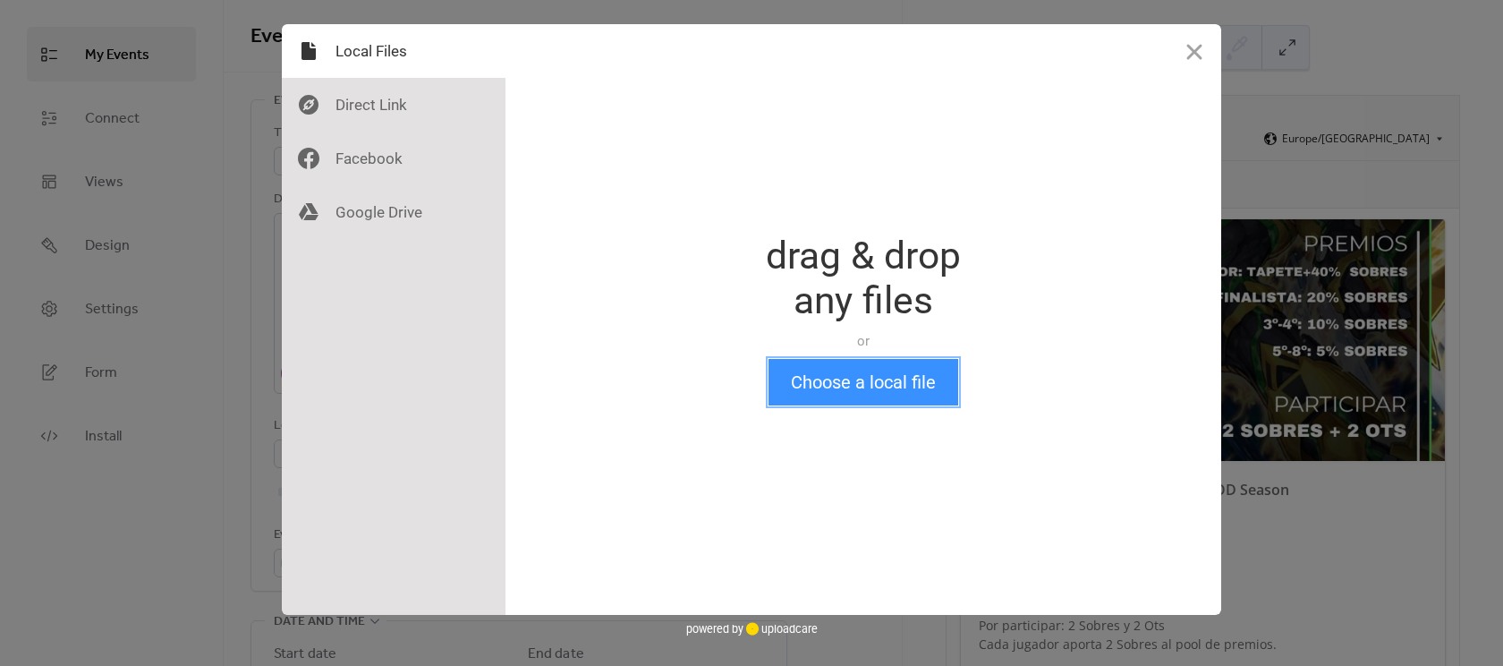
click at [857, 384] on button "Choose a local file" at bounding box center [864, 382] width 190 height 47
click at [1198, 61] on button "Close" at bounding box center [1195, 51] width 54 height 54
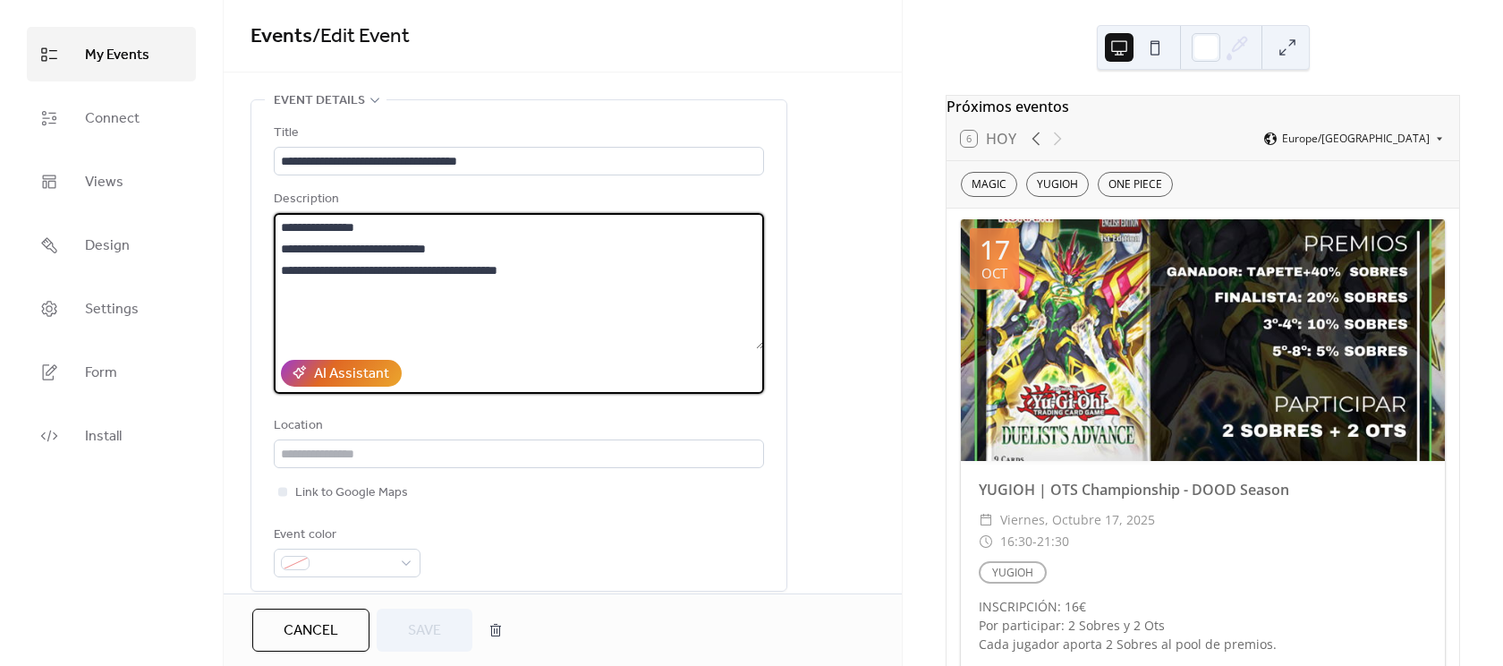
click at [617, 310] on textarea "**********" at bounding box center [519, 281] width 490 height 136
type textarea "**********"
click at [434, 624] on span "Save" at bounding box center [424, 630] width 33 height 21
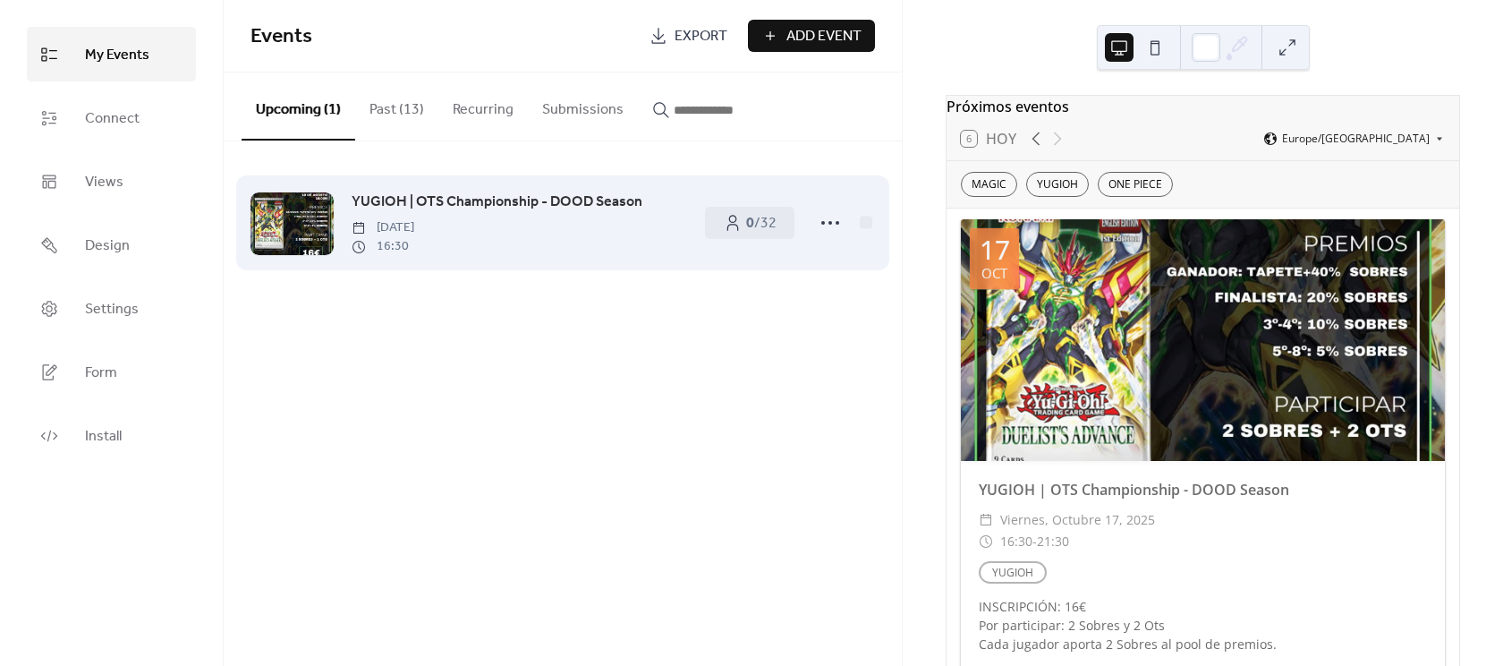
click at [414, 223] on span "[DATE]" at bounding box center [383, 227] width 63 height 19
click at [830, 233] on icon at bounding box center [830, 222] width 29 height 29
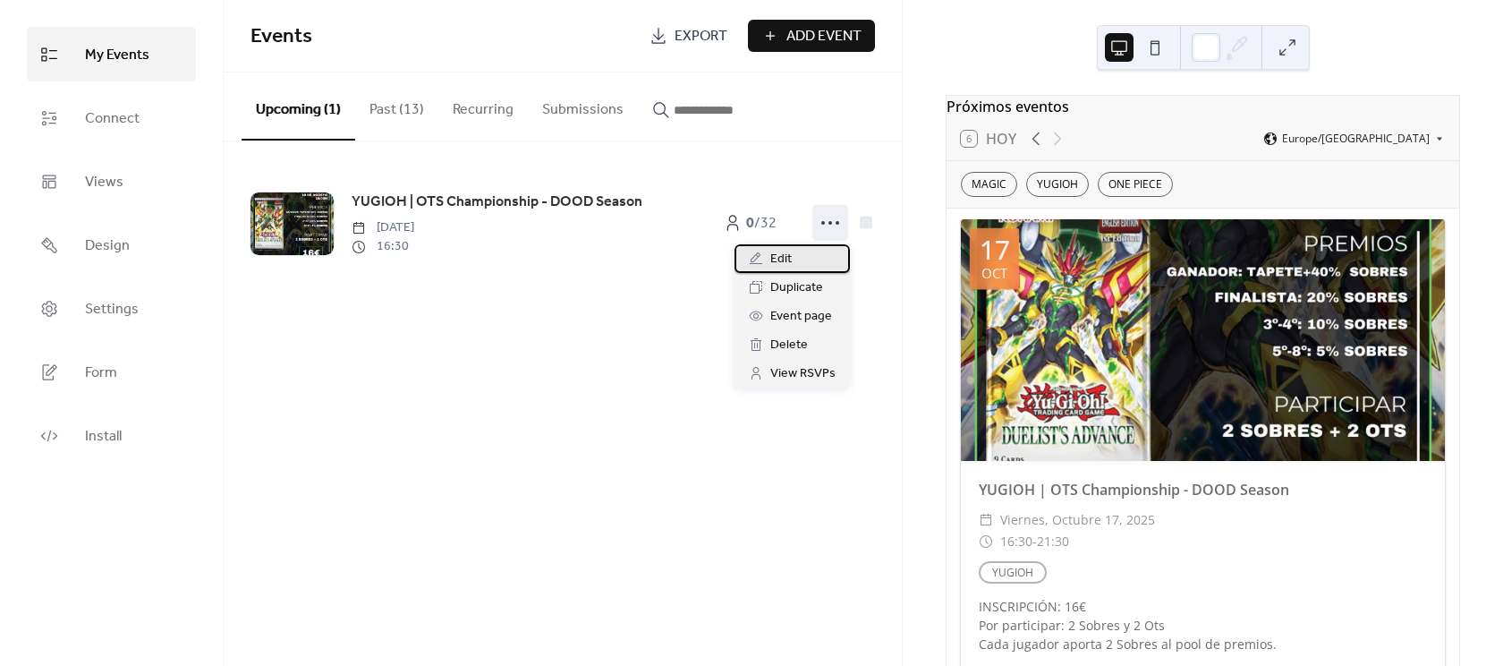
click at [767, 259] on div "Edit" at bounding box center [792, 258] width 115 height 29
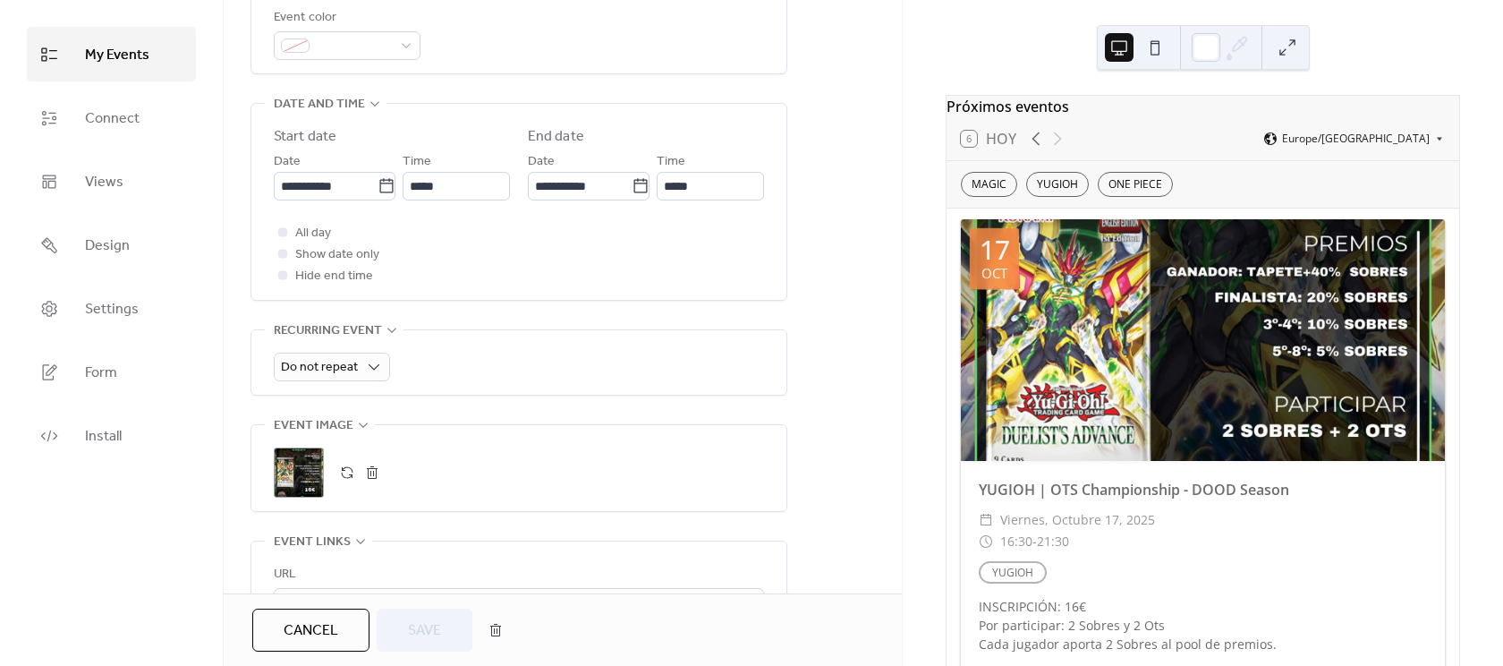
scroll to position [609, 0]
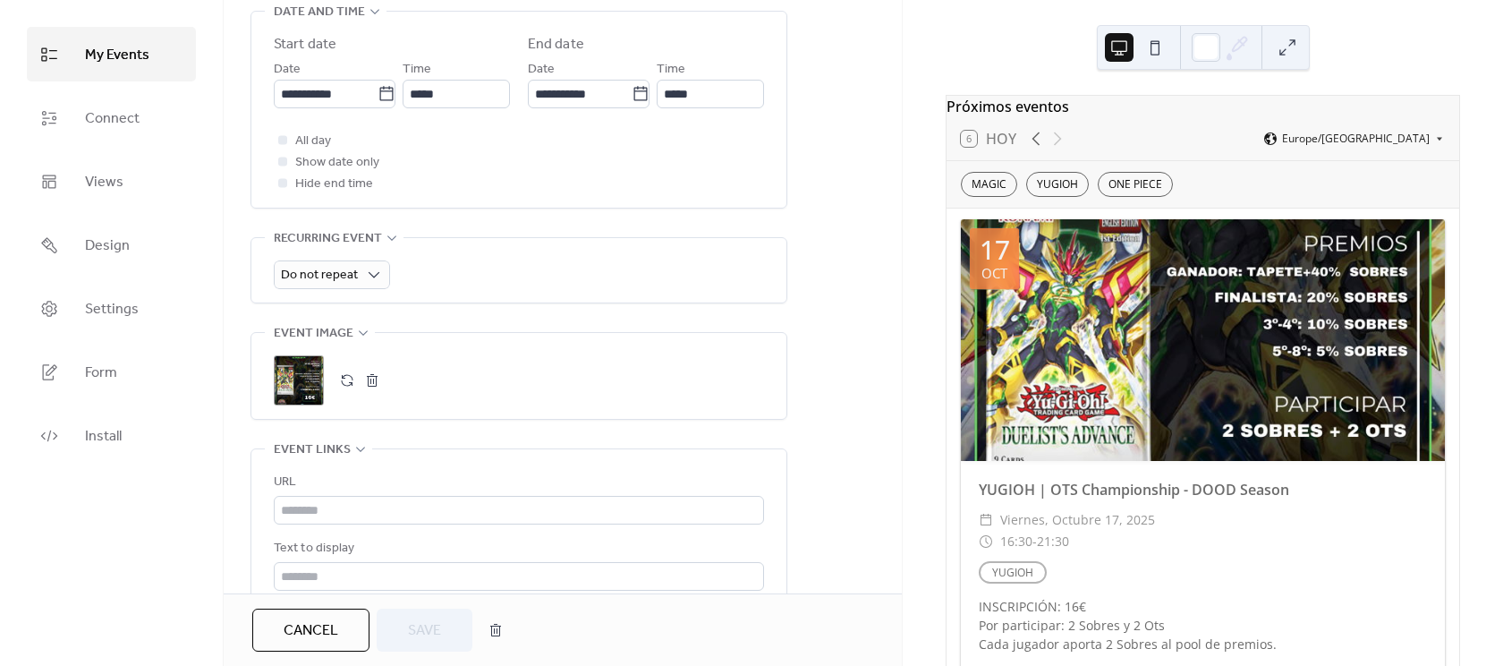
click at [352, 386] on button "button" at bounding box center [347, 380] width 25 height 25
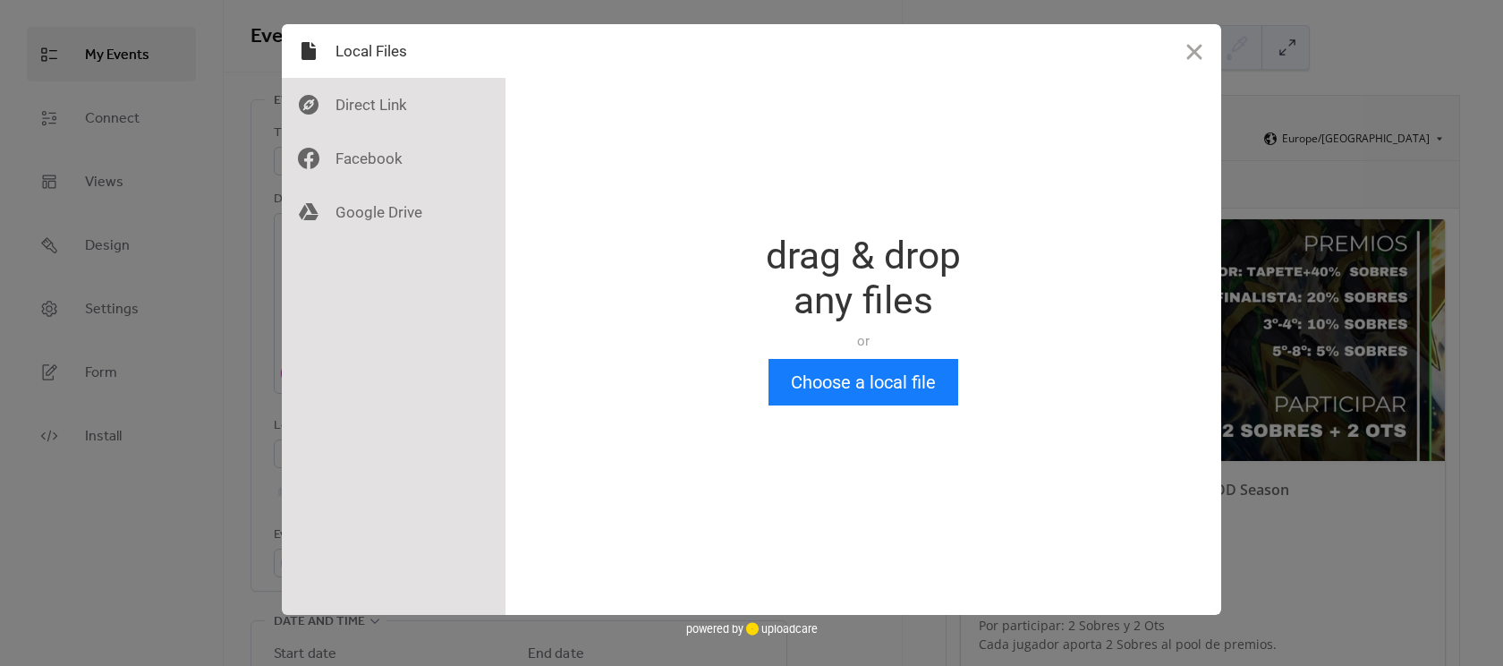
scroll to position [0, 0]
drag, startPoint x: 807, startPoint y: 362, endPoint x: 837, endPoint y: 387, distance: 38.8
click at [823, 377] on button "Choose a local file" at bounding box center [864, 382] width 190 height 47
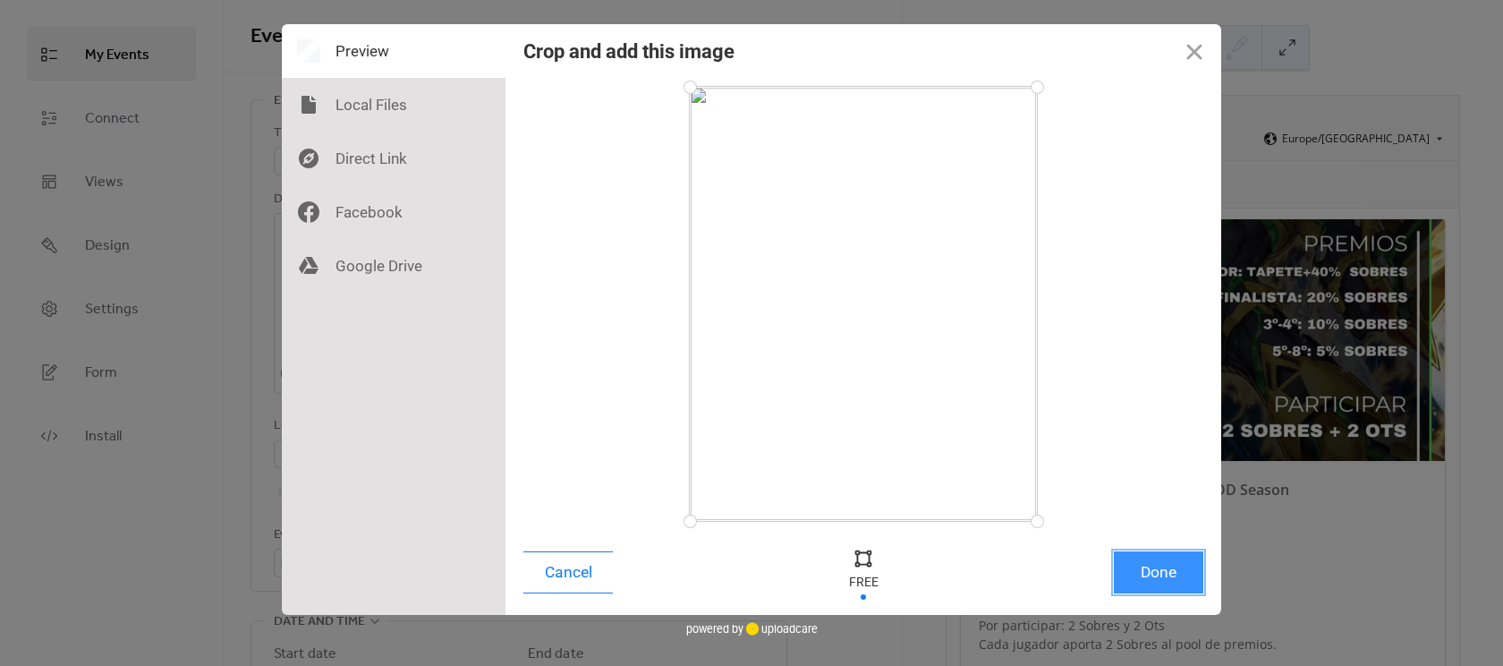
click at [1156, 565] on button "Done" at bounding box center [1158, 572] width 89 height 42
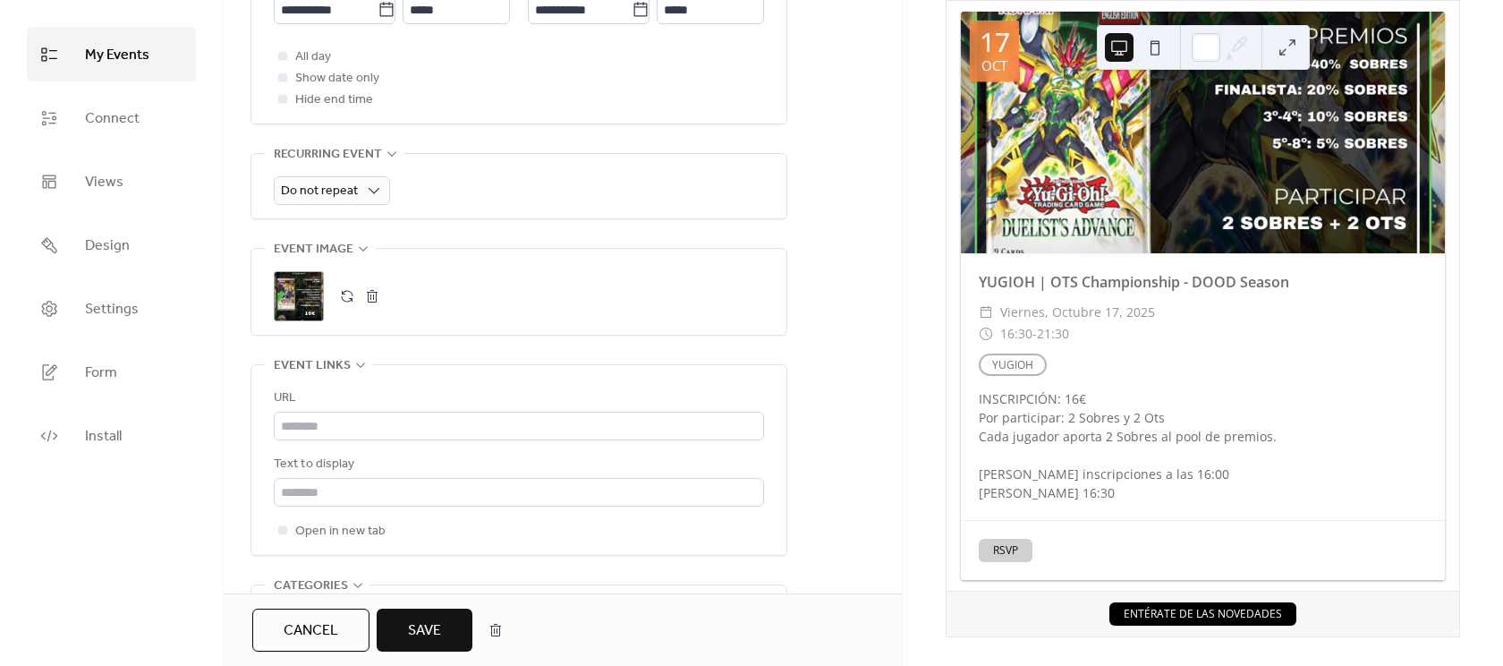
scroll to position [757, 0]
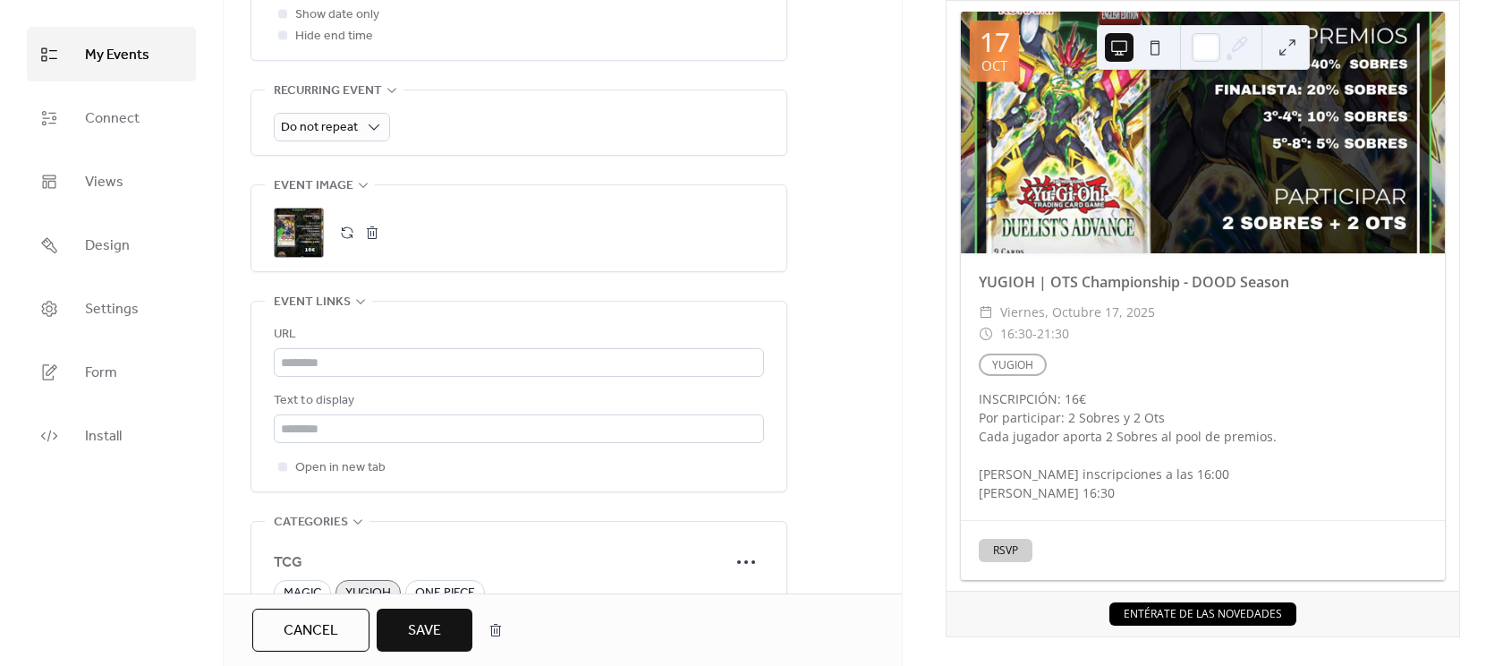
click at [408, 624] on span "Save" at bounding box center [424, 630] width 33 height 21
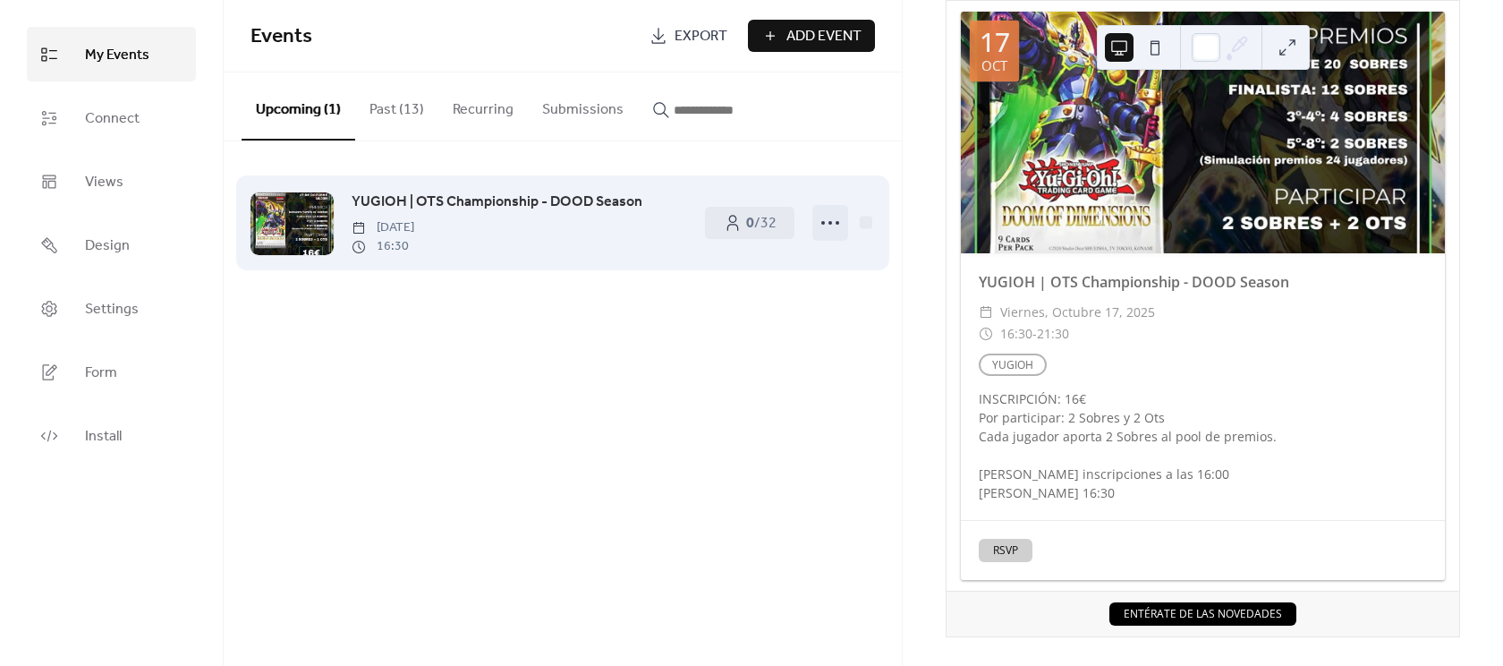
click at [839, 224] on icon at bounding box center [830, 222] width 29 height 29
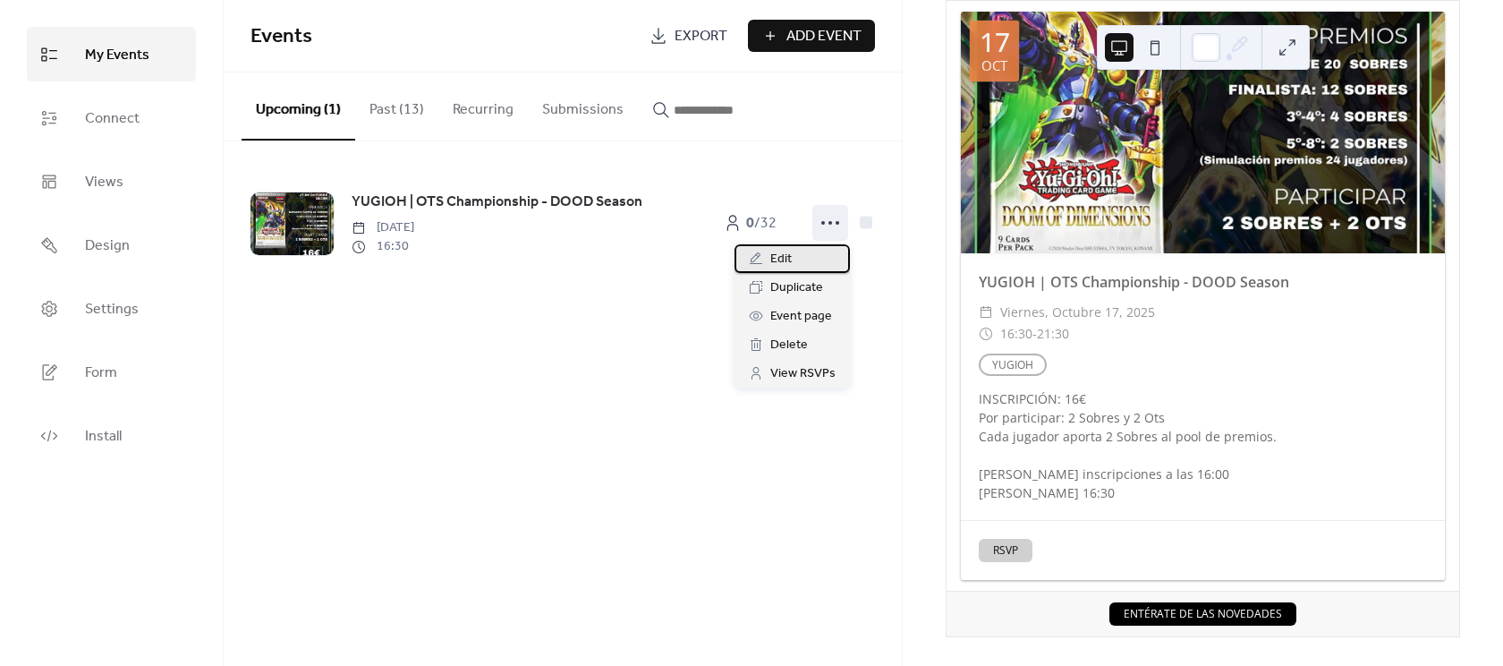
click at [781, 267] on span "Edit" at bounding box center [780, 259] width 21 height 21
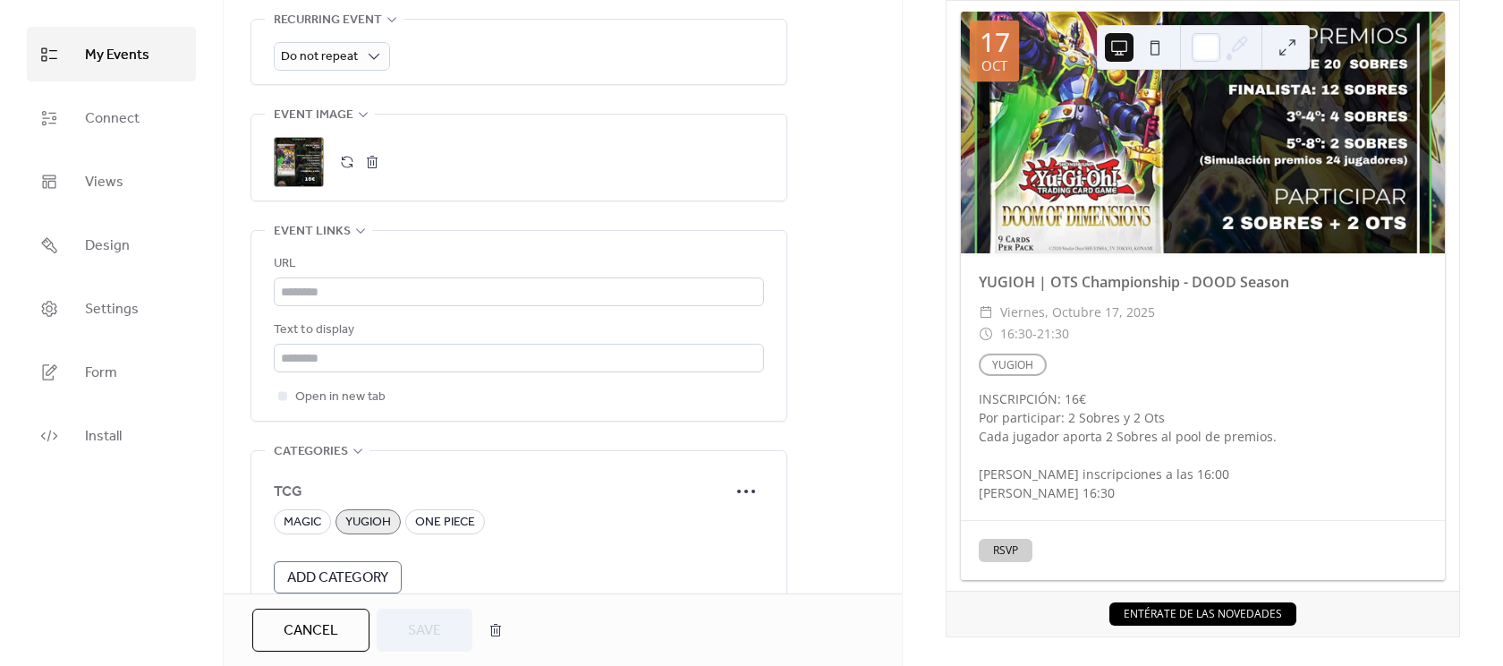
scroll to position [804, 0]
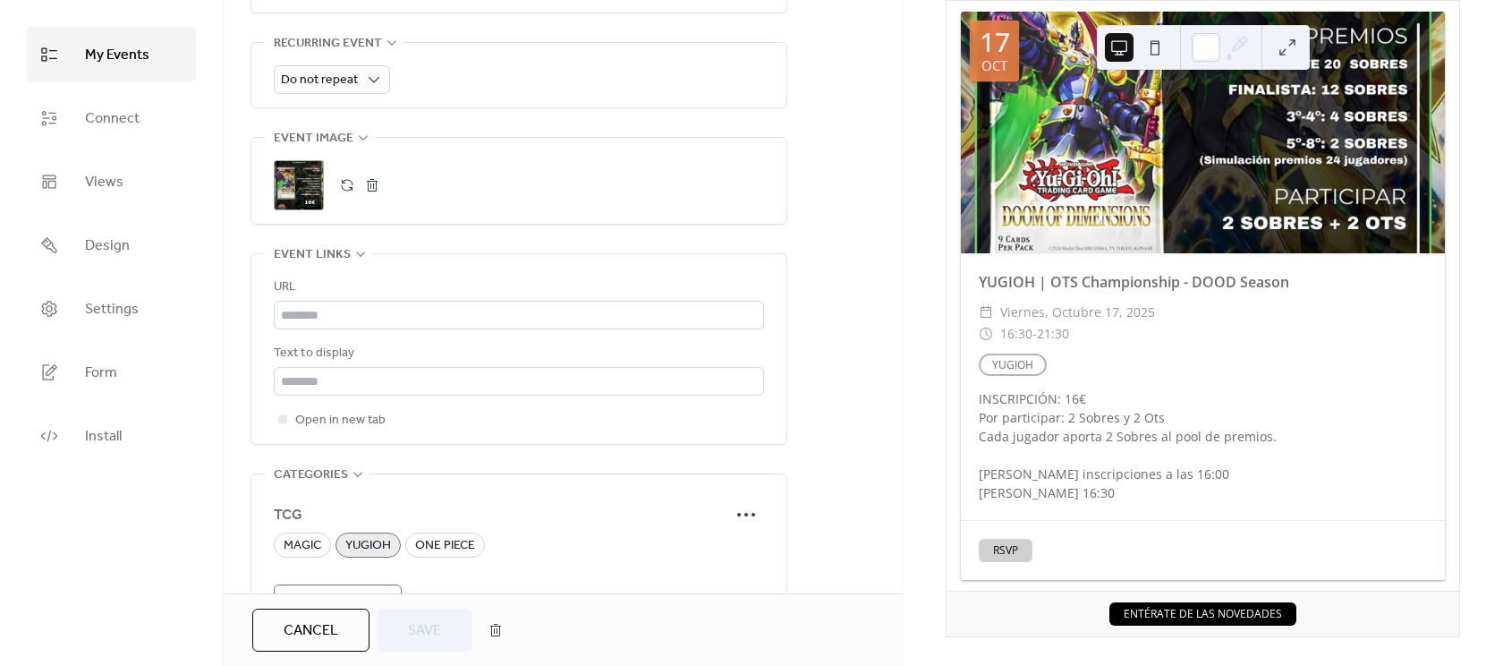
click at [343, 187] on button "button" at bounding box center [347, 185] width 25 height 25
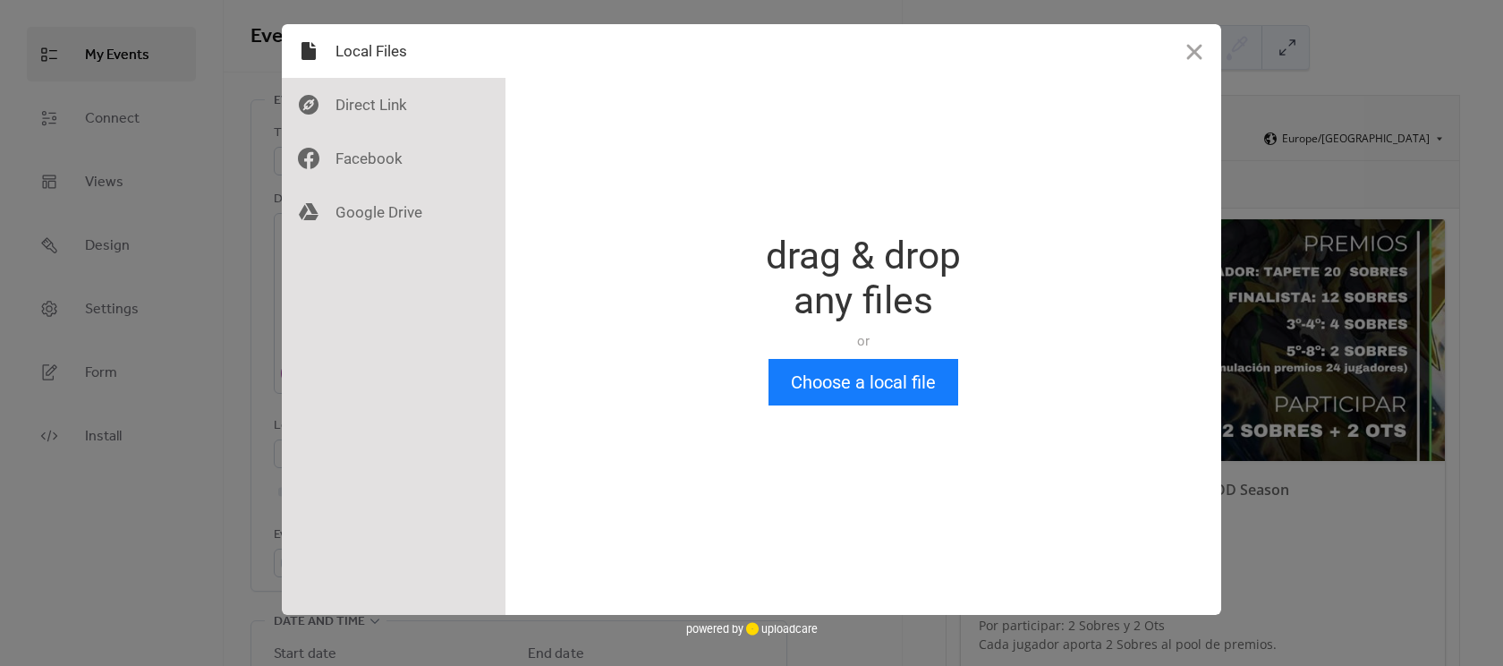
click at [852, 410] on div "Drop a file here drag & drop any files or Upload files from your computer Choos…" at bounding box center [864, 319] width 716 height 591
click at [845, 378] on button "Choose a local file" at bounding box center [864, 382] width 190 height 47
click at [1199, 47] on button "Close" at bounding box center [1195, 51] width 54 height 54
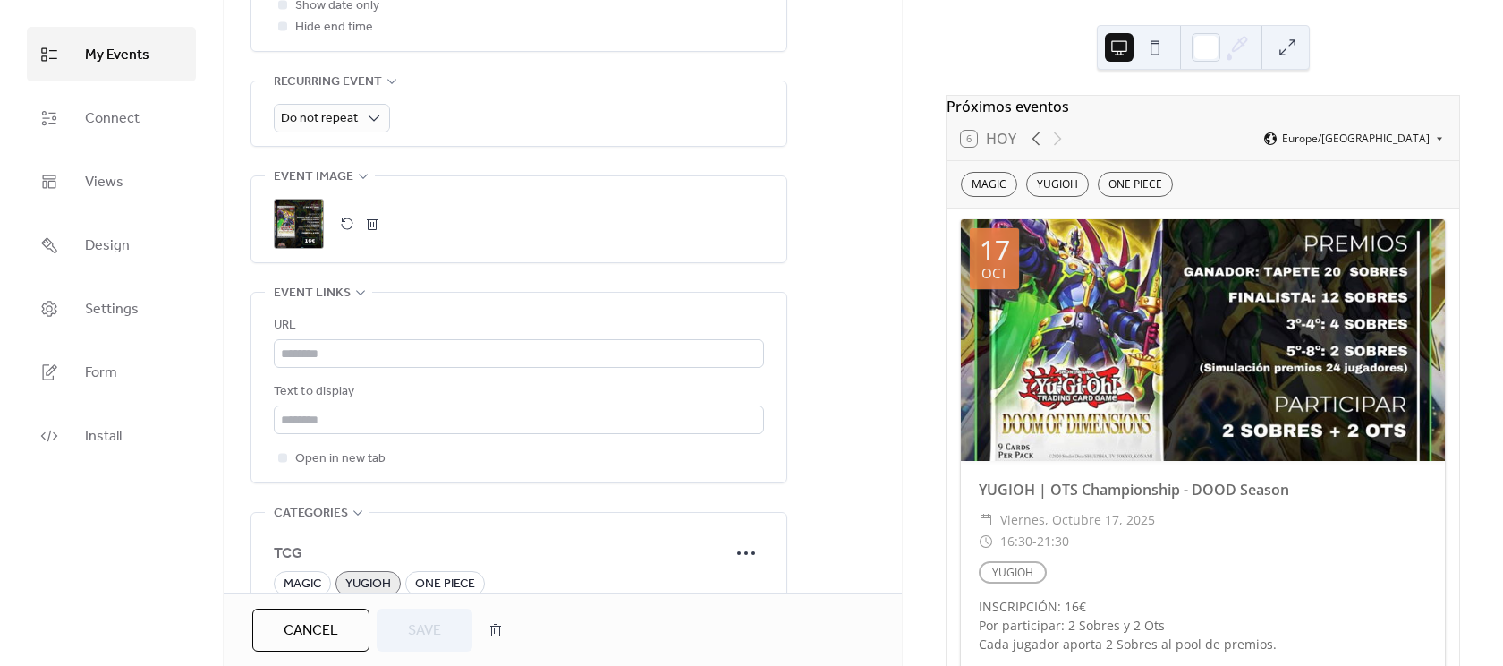
scroll to position [778, 0]
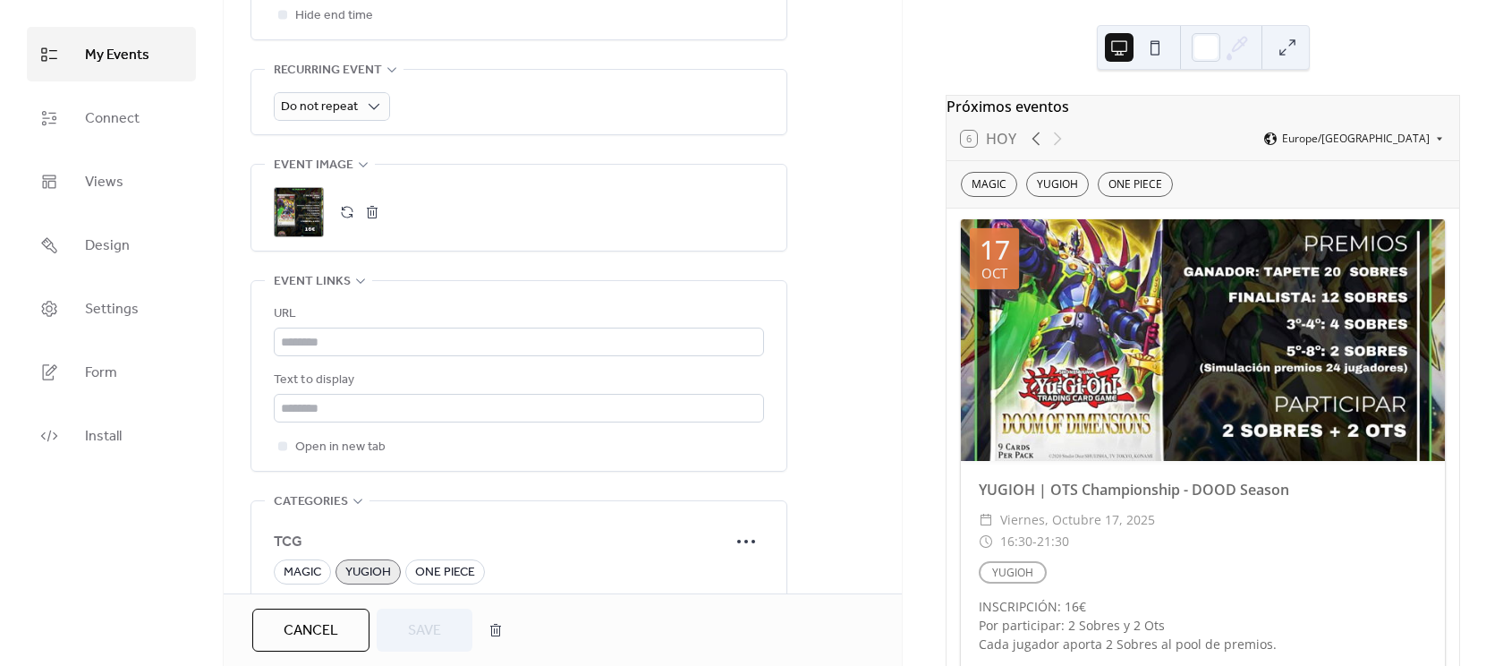
click at [378, 217] on button "button" at bounding box center [372, 212] width 25 height 25
click at [339, 209] on button "button" at bounding box center [347, 212] width 25 height 25
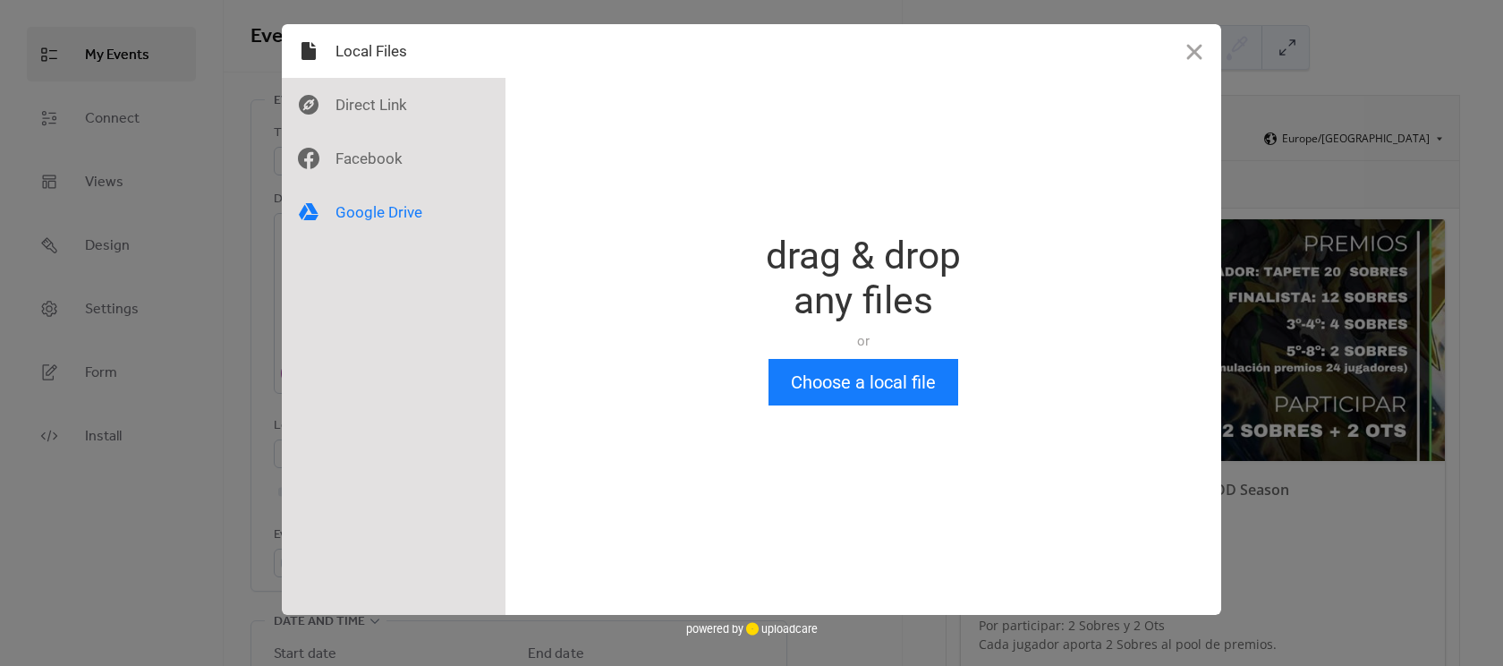
scroll to position [0, 0]
click at [863, 384] on button "Choose a local file" at bounding box center [864, 382] width 190 height 47
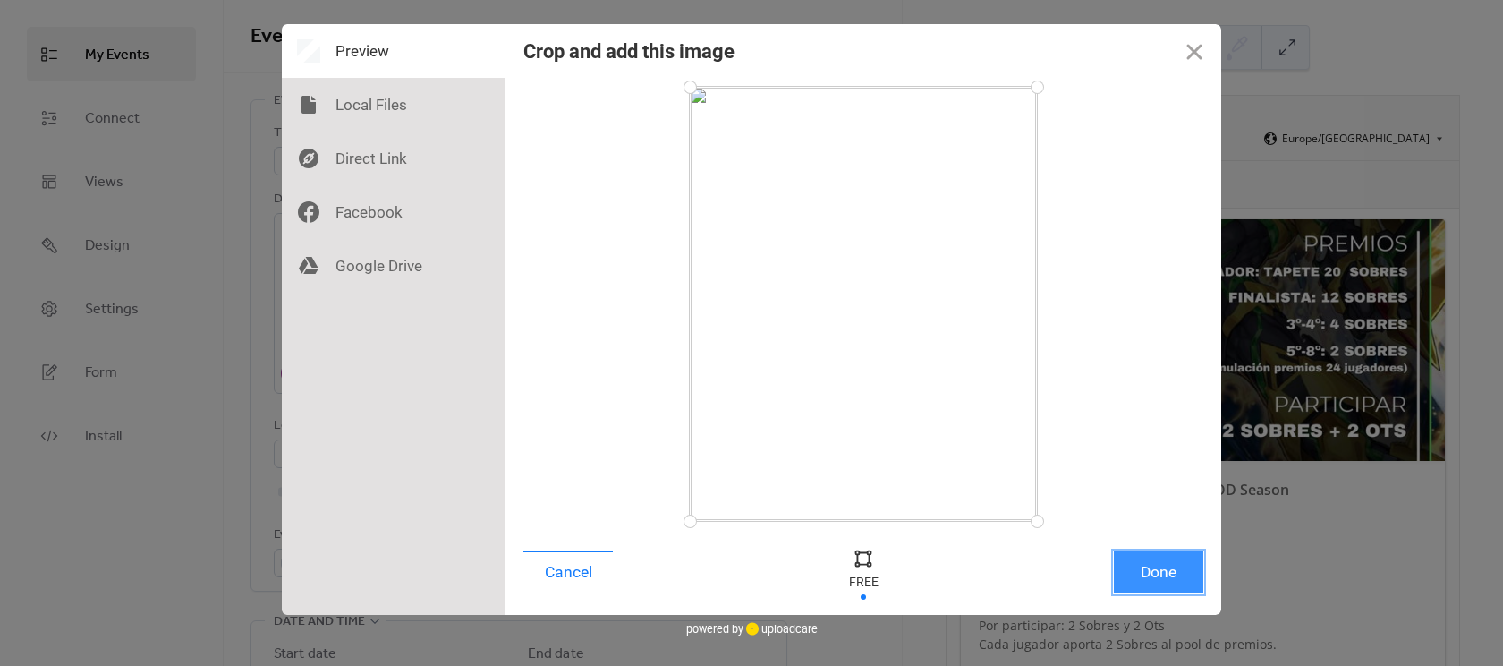
click at [1163, 581] on button "Done" at bounding box center [1158, 572] width 89 height 42
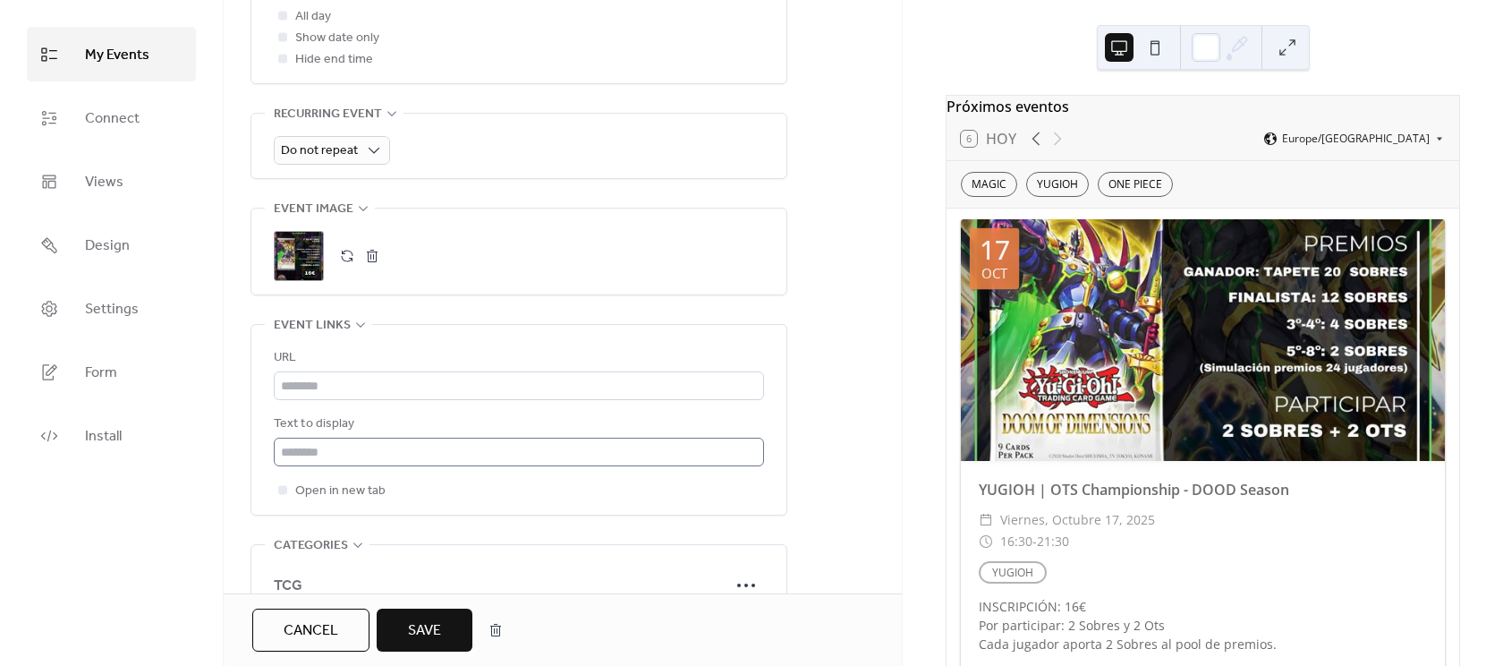
scroll to position [775, 0]
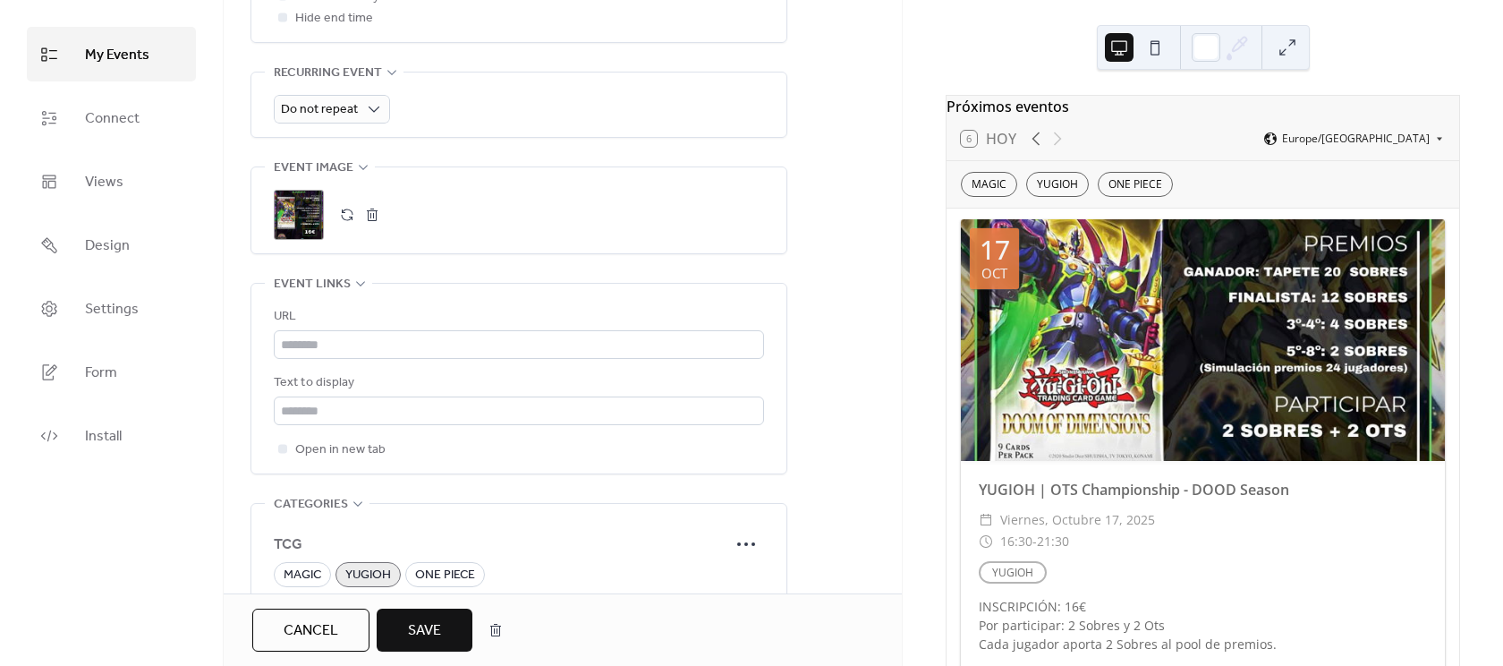
click at [426, 629] on span "Save" at bounding box center [424, 630] width 33 height 21
